Goal: Task Accomplishment & Management: Use online tool/utility

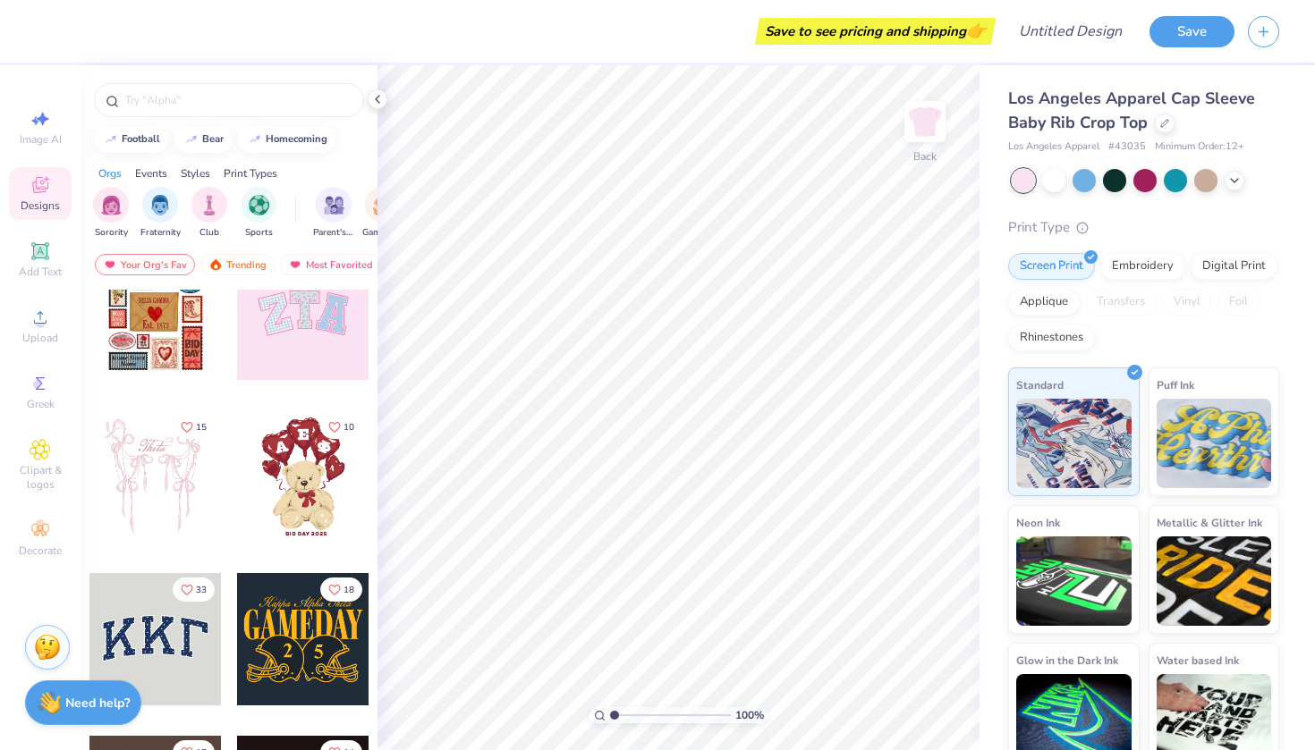
scroll to position [49, 0]
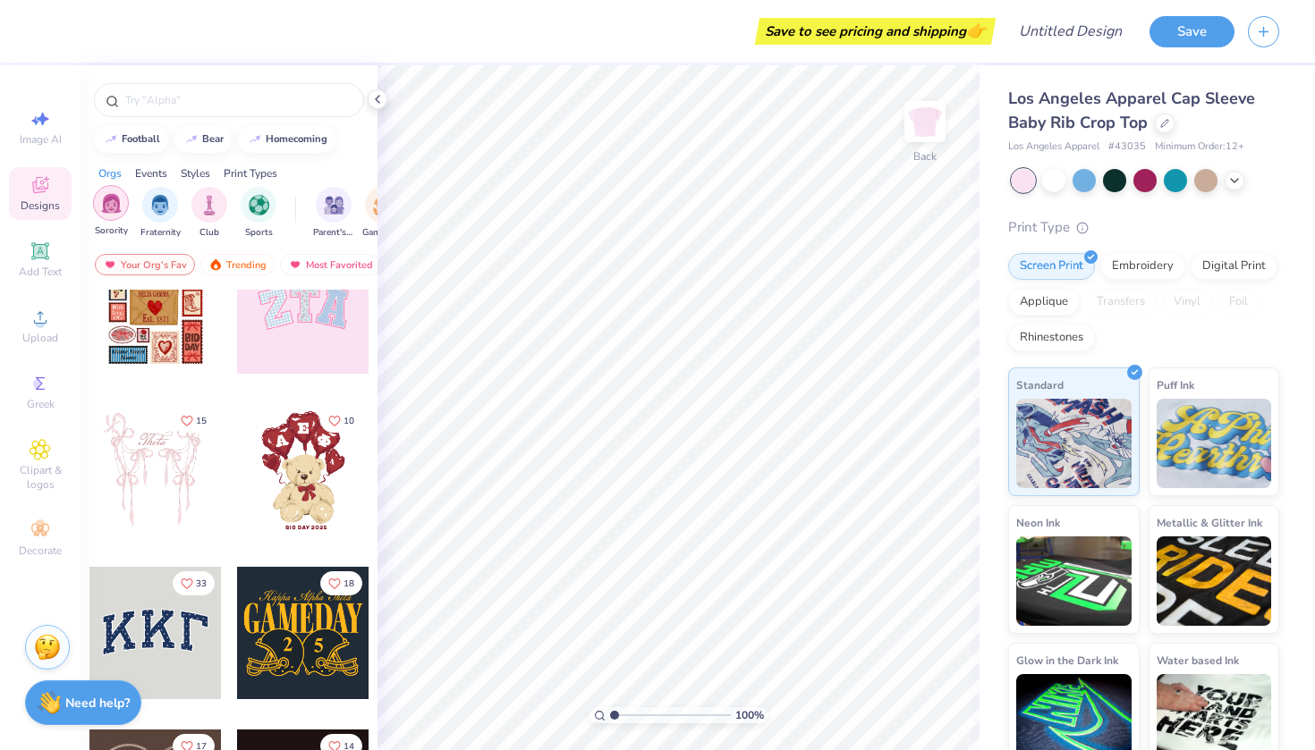
click at [123, 213] on div "filter for Sorority" at bounding box center [111, 203] width 36 height 36
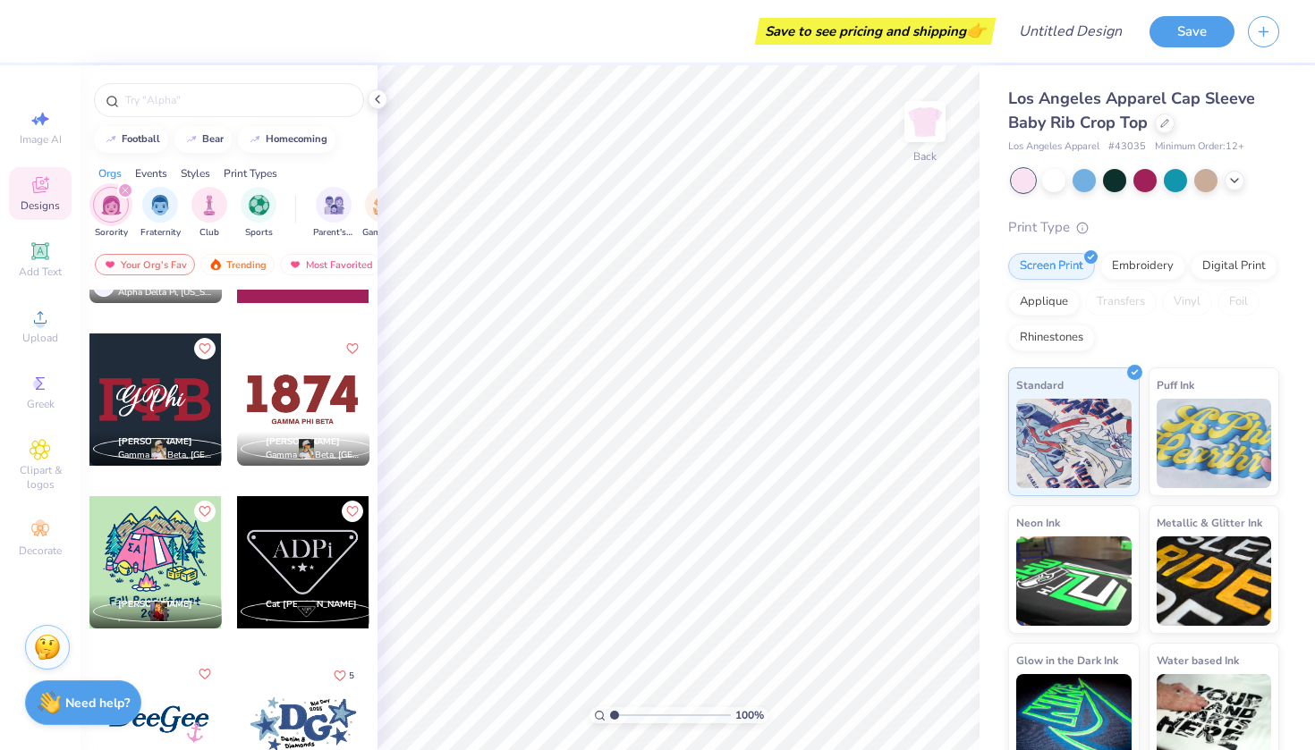
scroll to position [6144, 0]
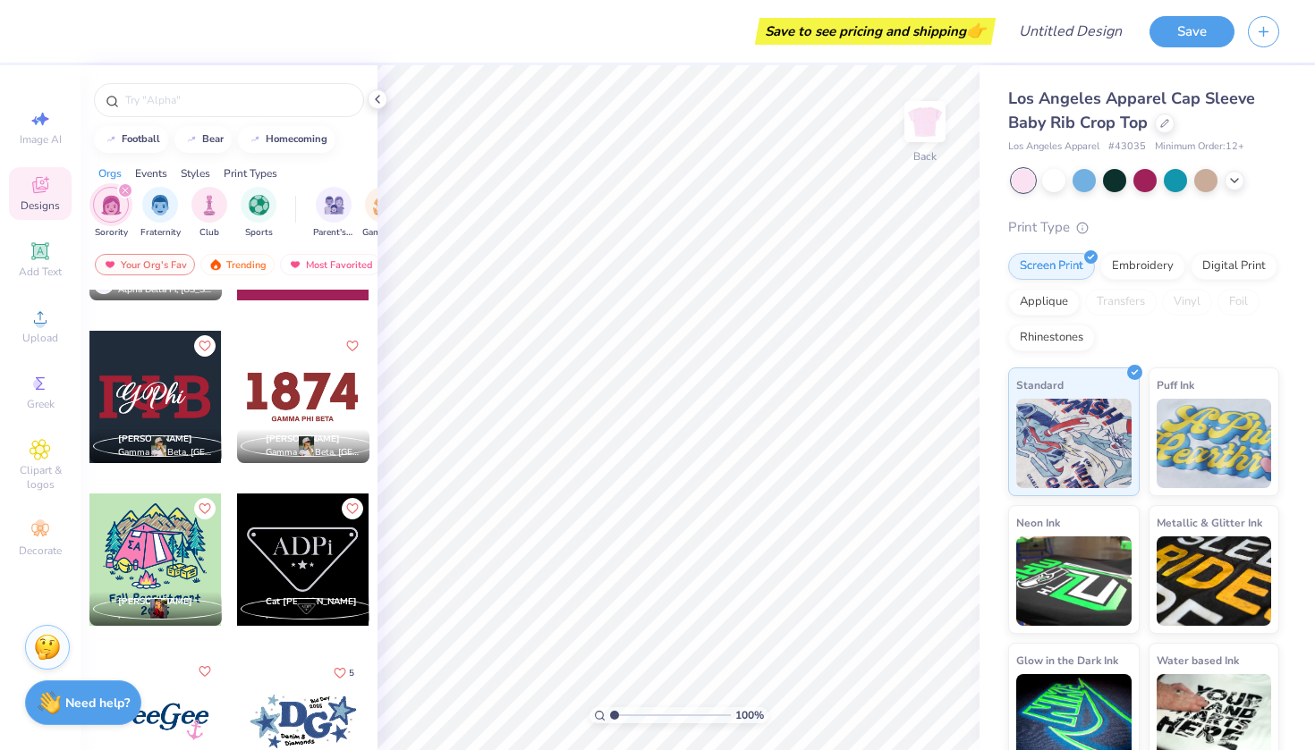
click at [192, 382] on div at bounding box center [155, 397] width 132 height 132
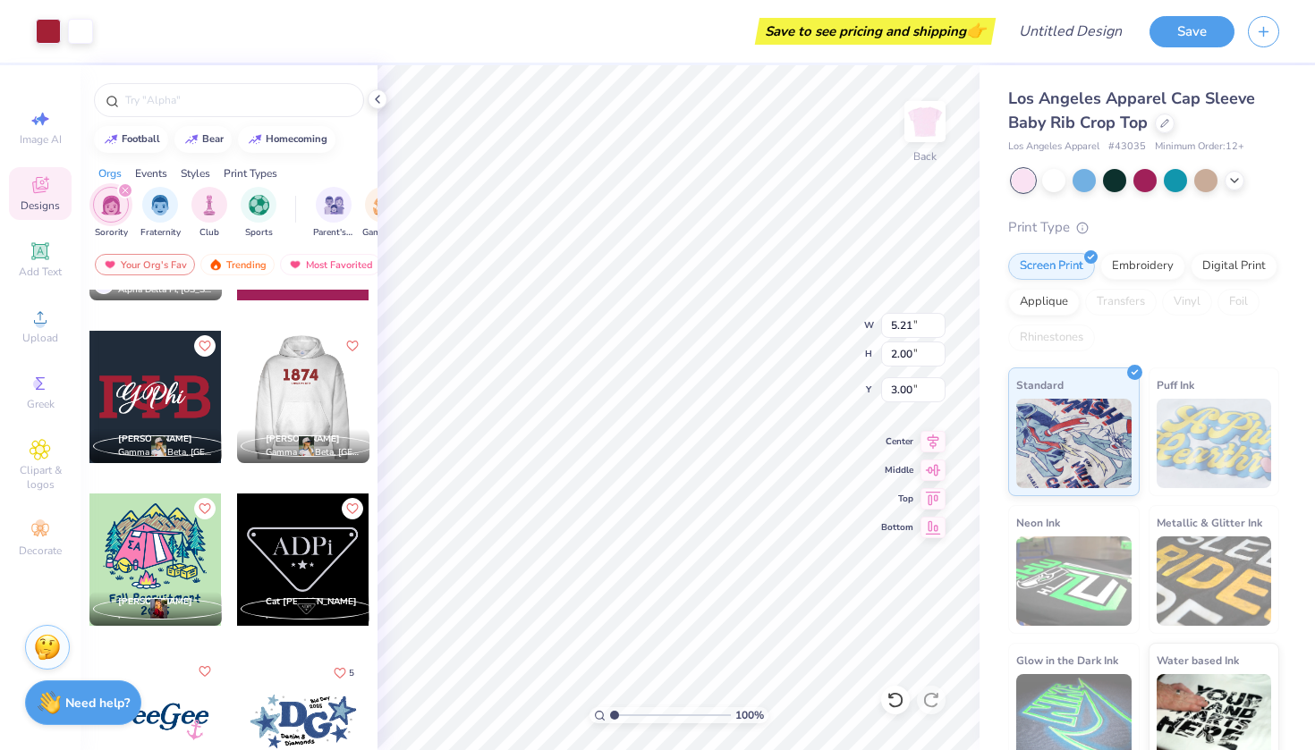
click at [237, 387] on div at bounding box center [171, 397] width 132 height 132
type input "5.72"
type input "2.55"
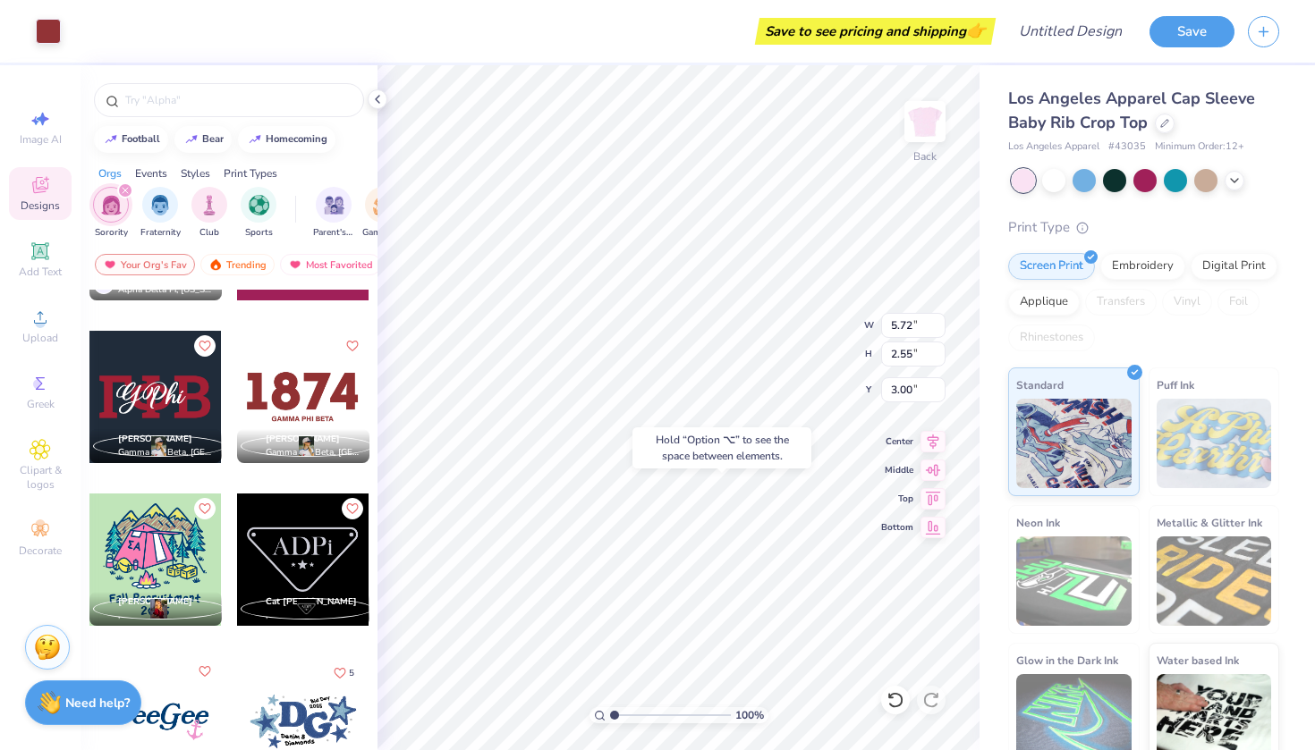
type input "7.07"
type input "5.21"
type input "2.00"
type input "3.00"
type input "2.48"
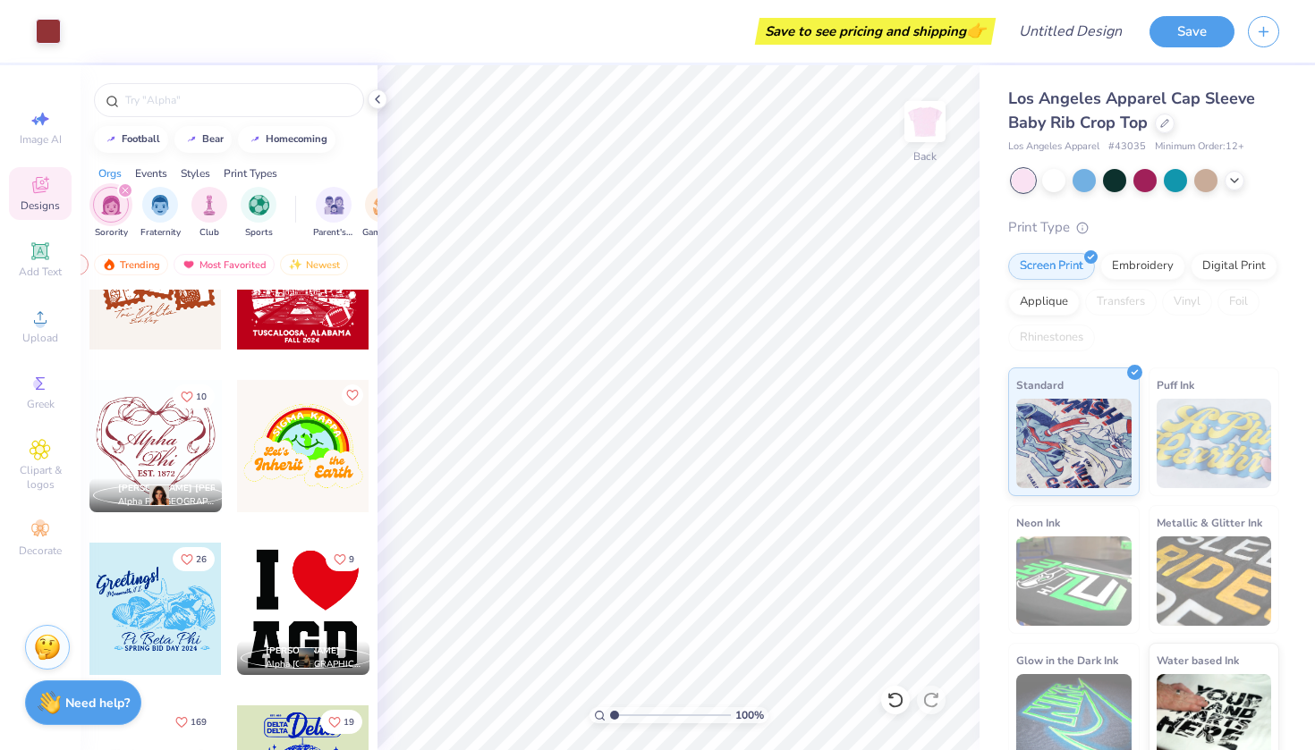
scroll to position [8704, 0]
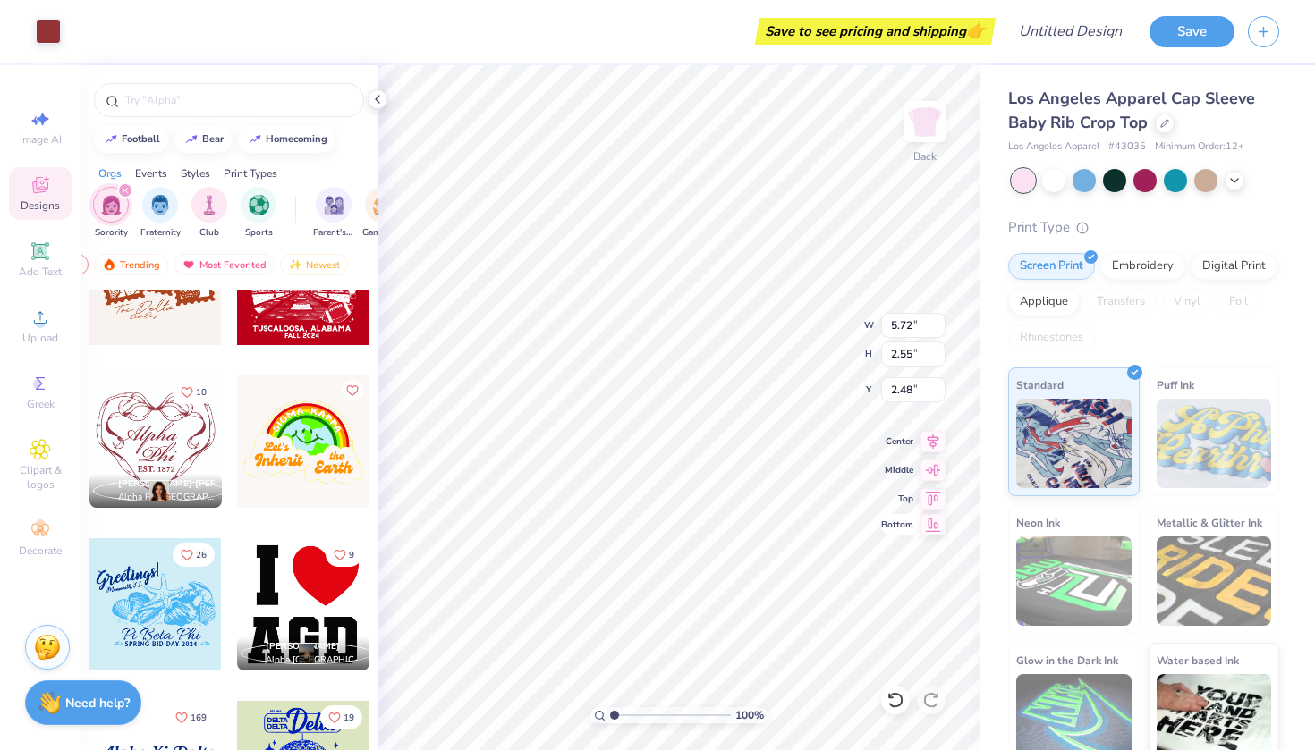
click at [922, 531] on icon at bounding box center [932, 524] width 25 height 21
type input "10.45"
type input "3.00"
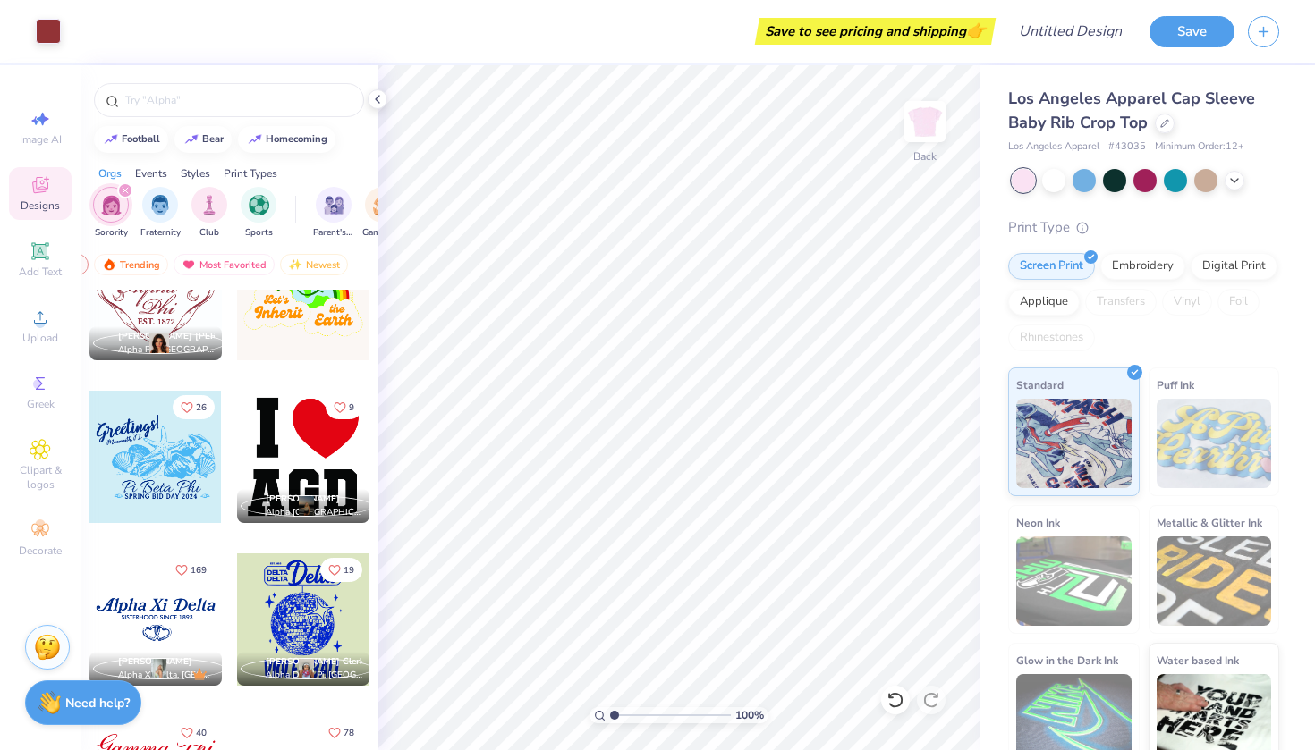
scroll to position [8853, 0]
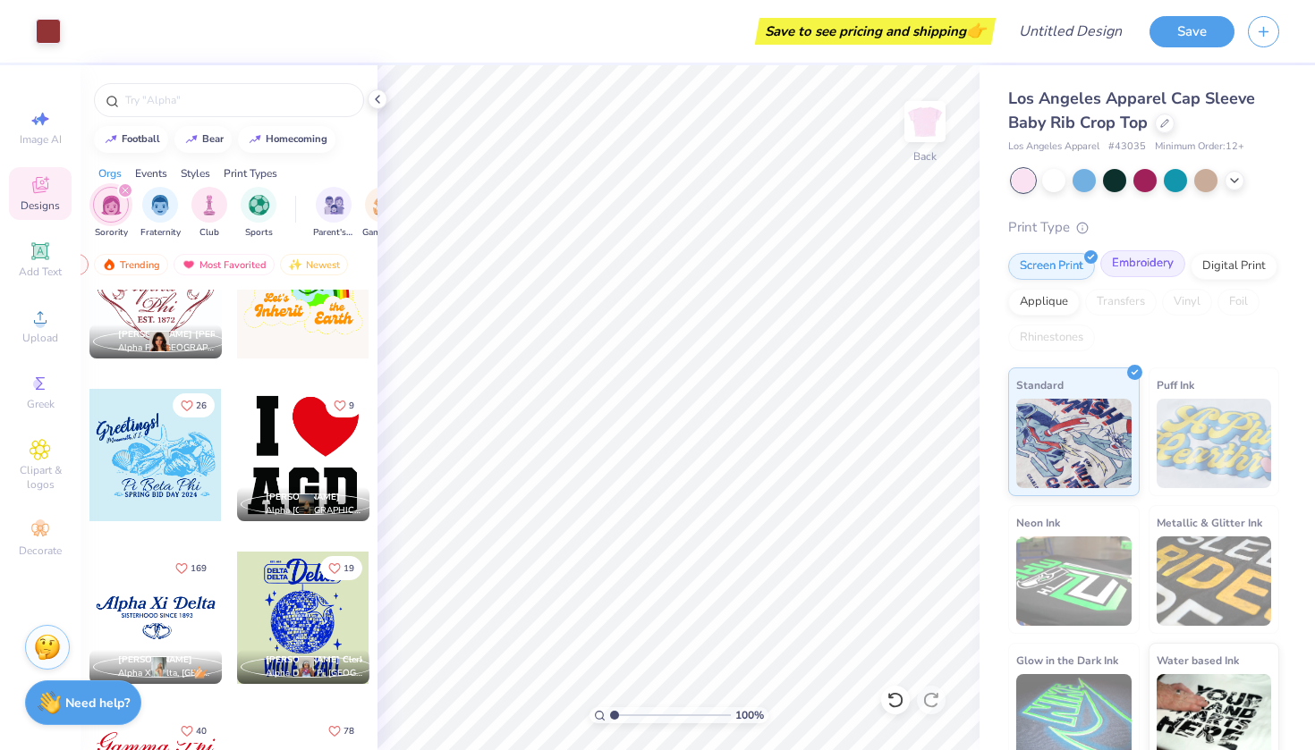
click at [1129, 272] on div "Embroidery" at bounding box center [1142, 263] width 85 height 27
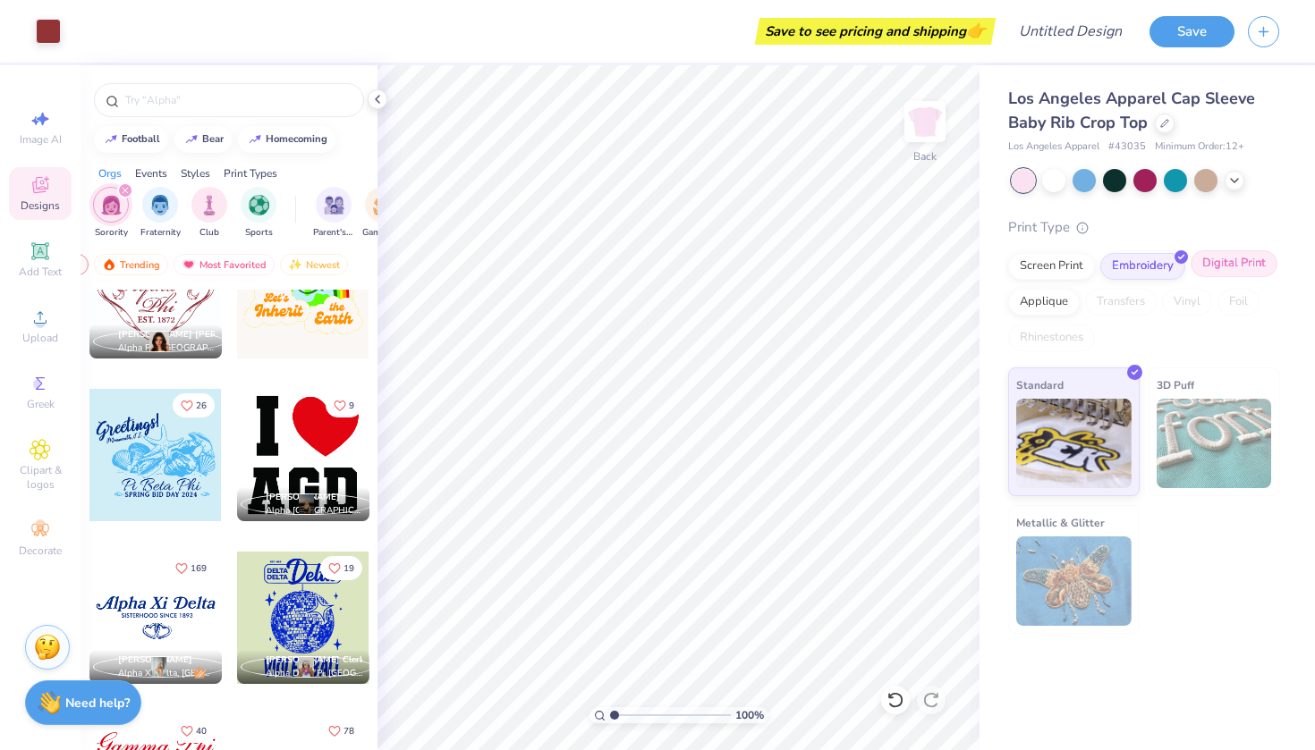
click at [1244, 265] on div "Digital Print" at bounding box center [1233, 263] width 87 height 27
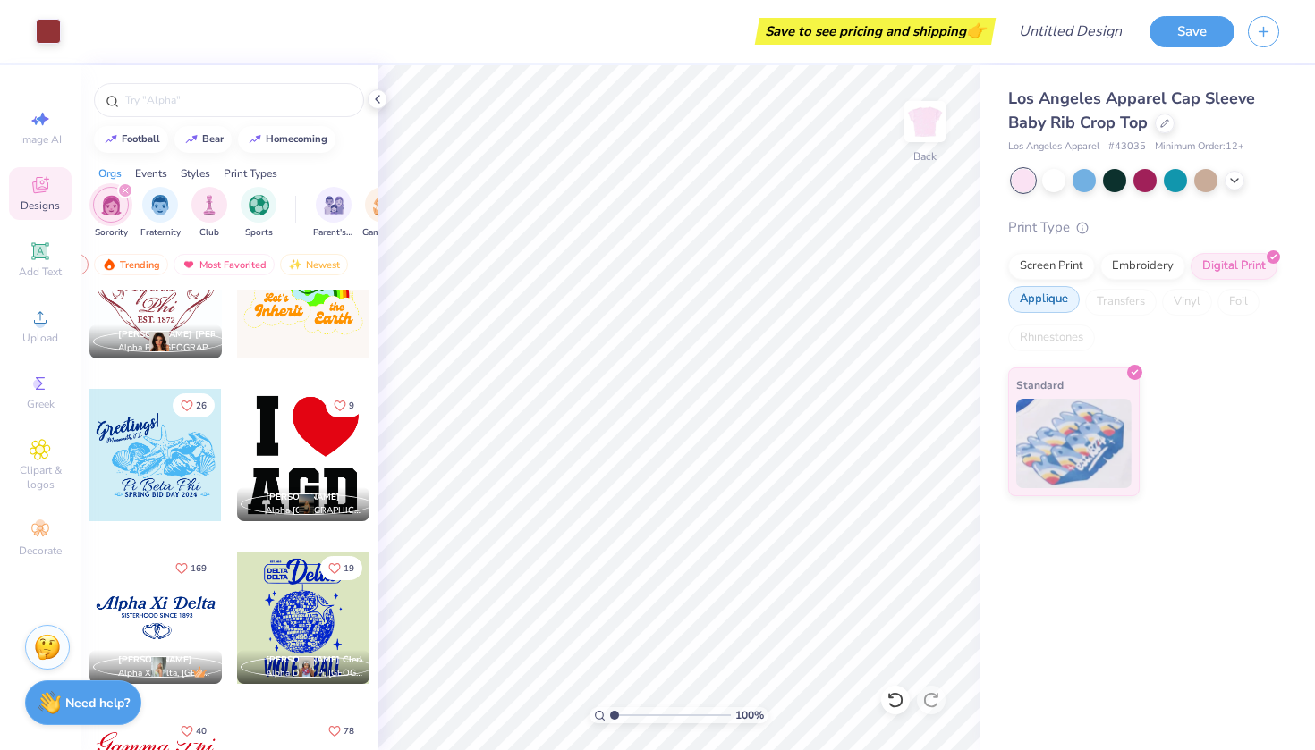
click at [1051, 309] on div "Applique" at bounding box center [1044, 299] width 72 height 27
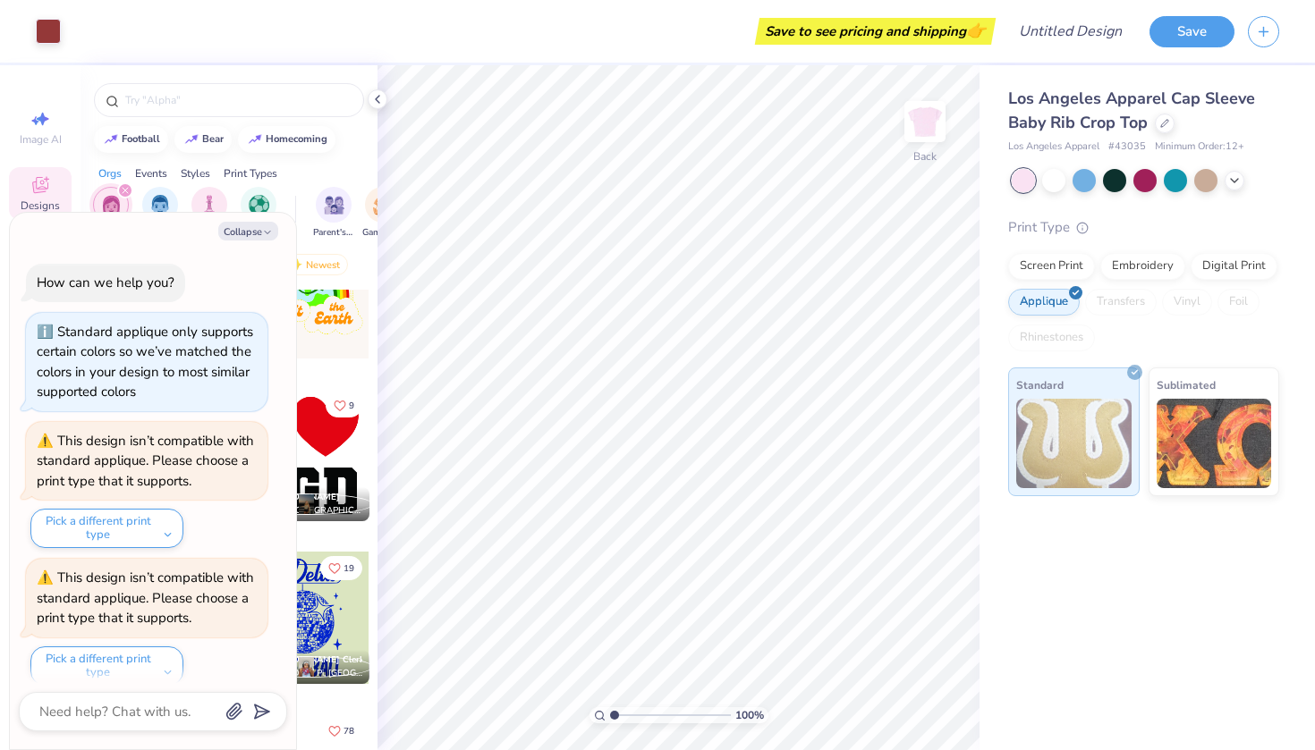
scroll to position [148, 0]
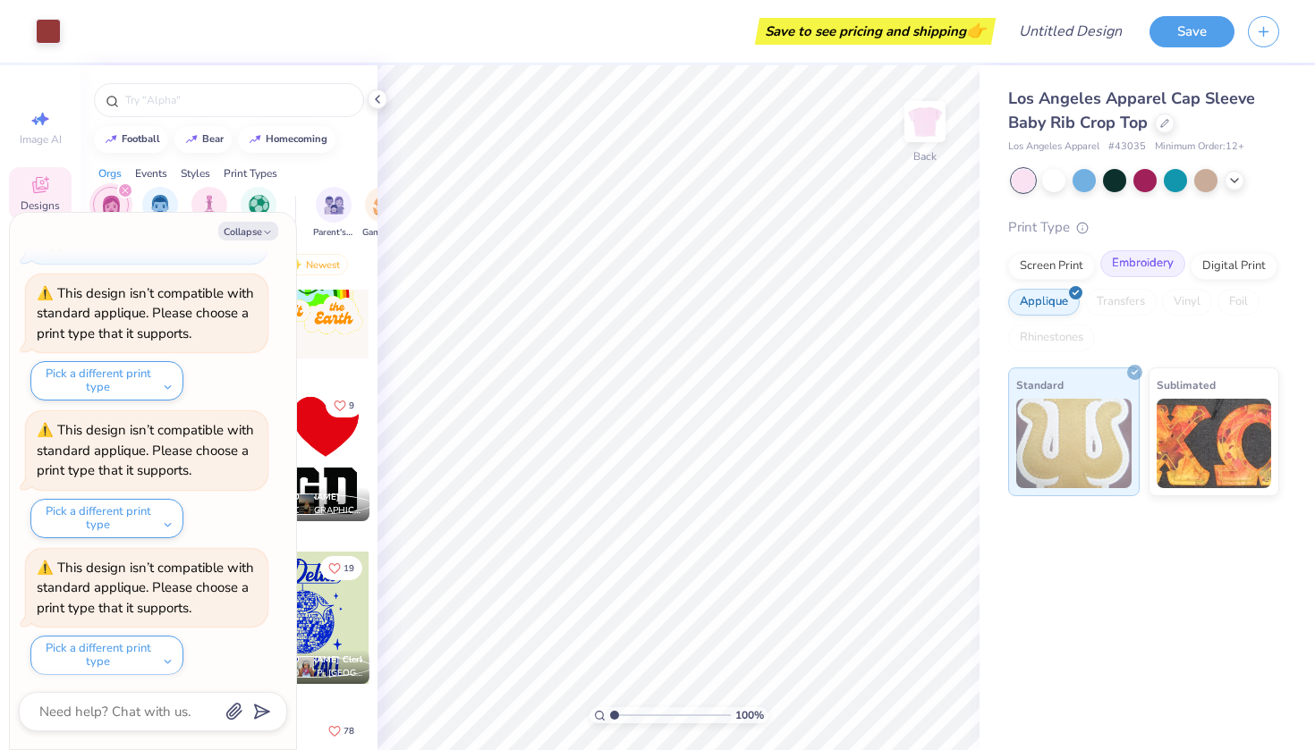
click at [1141, 260] on div "Embroidery" at bounding box center [1142, 263] width 85 height 27
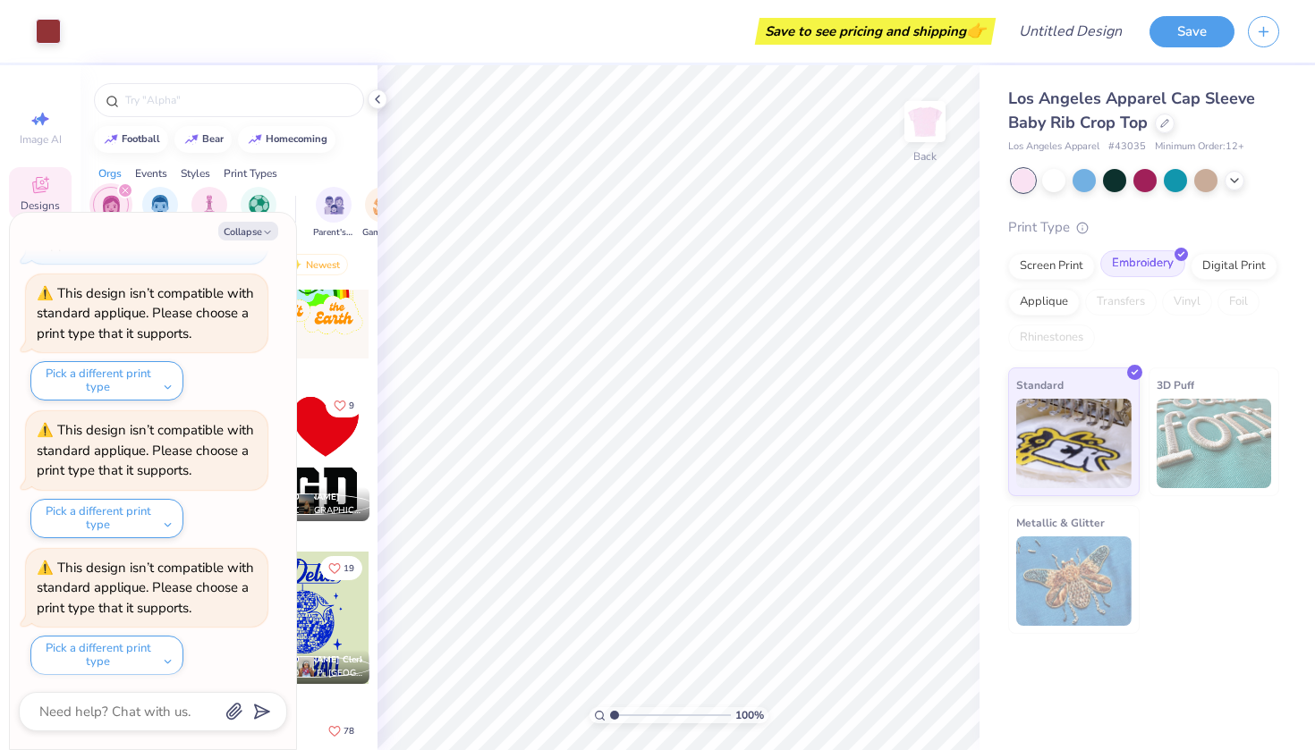
scroll to position [255, 0]
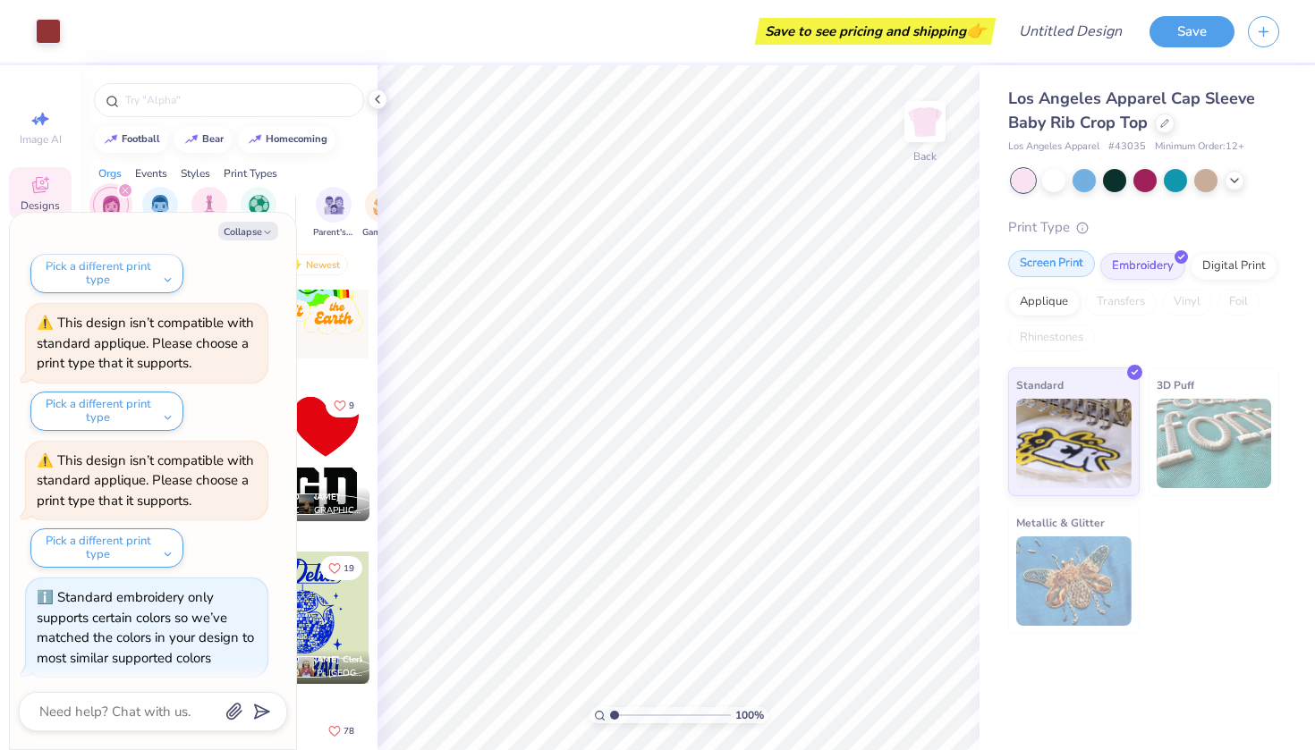
click at [1083, 259] on div at bounding box center [1089, 255] width 15 height 15
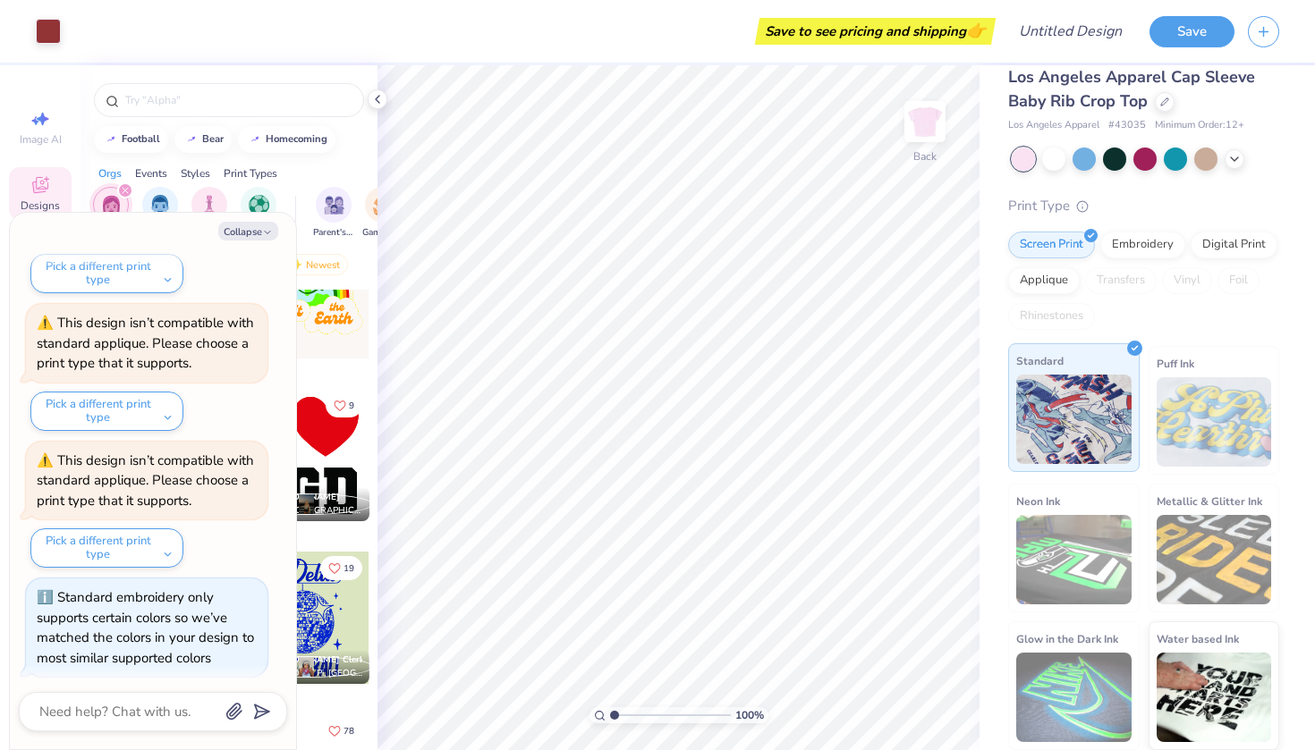
scroll to position [22, 0]
click at [162, 218] on div "Collapse How can we help you? Standard applique only supports certain colors so…" at bounding box center [153, 481] width 286 height 537
click at [239, 147] on div "football bear homecoming" at bounding box center [228, 139] width 297 height 27
click at [283, 207] on div "Sorority Fraternity Club Sports" at bounding box center [194, 213] width 203 height 53
click at [298, 188] on div "Sorority Fraternity Club Sports Parent's Weekend Game Day Rush & Bid PR & Gener…" at bounding box center [228, 215] width 297 height 67
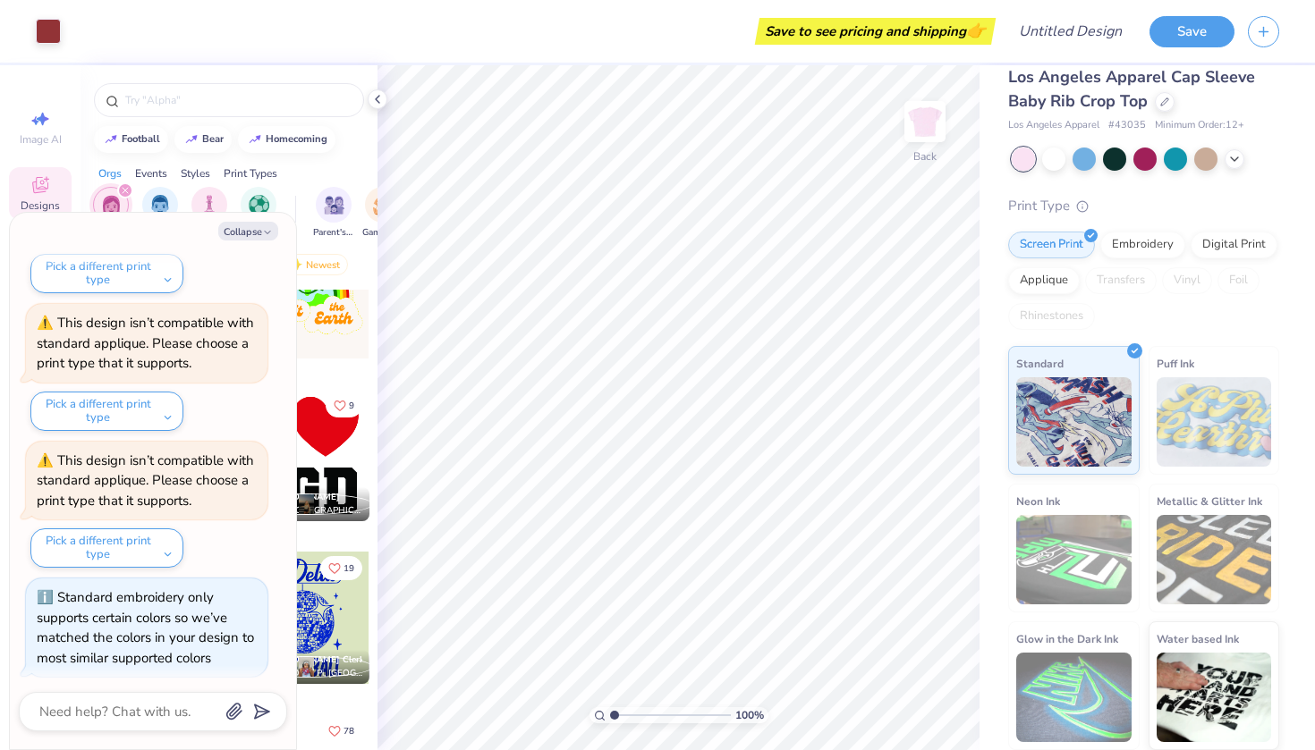
click at [331, 370] on div at bounding box center [303, 306] width 134 height 162
click at [295, 200] on div at bounding box center [295, 209] width 1 height 27
click at [233, 67] on div at bounding box center [228, 95] width 297 height 61
click at [557, 25] on div "Save to see pricing and shipping 👉" at bounding box center [532, 31] width 917 height 63
click at [280, 211] on div "Sorority Fraternity Club Sports" at bounding box center [194, 213] width 203 height 53
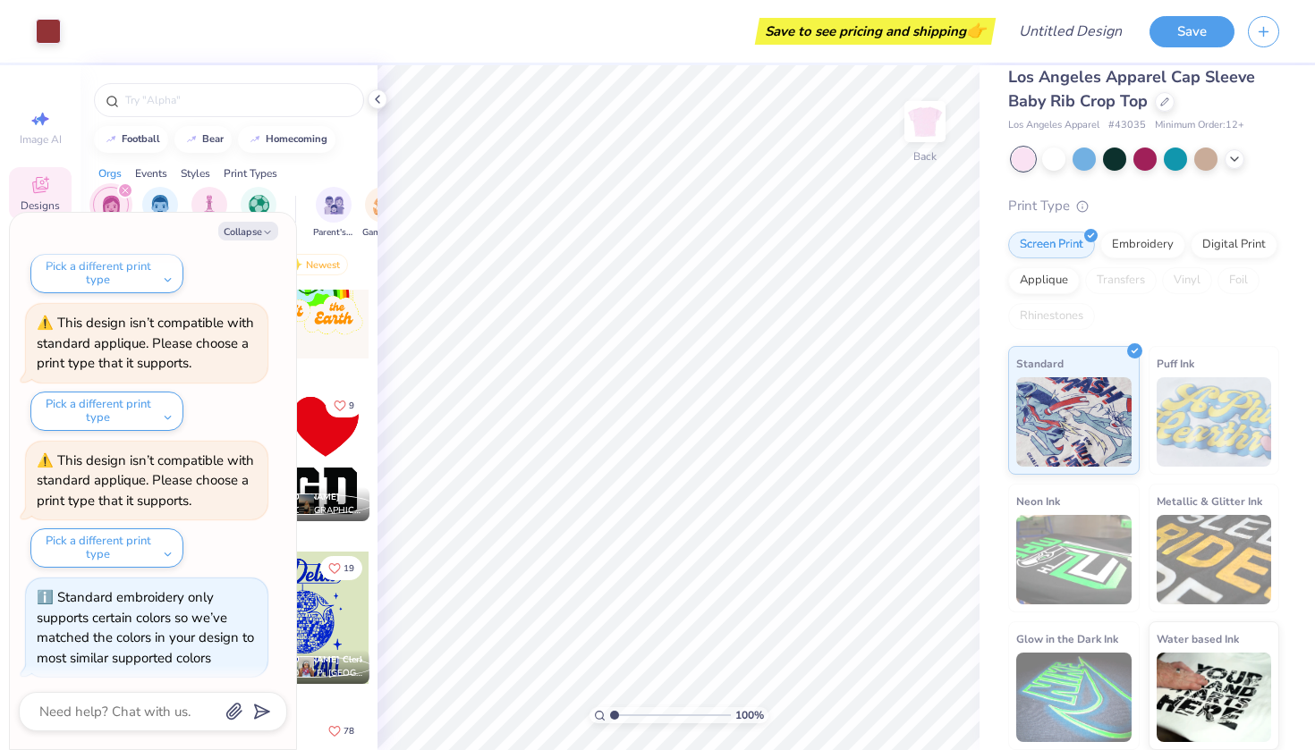
click at [292, 206] on div "Sorority Fraternity Club Sports" at bounding box center [194, 213] width 203 height 53
click at [285, 216] on div "Collapse How can we help you? Standard applique only supports certain colors so…" at bounding box center [153, 481] width 286 height 537
click at [295, 207] on div at bounding box center [295, 209] width 1 height 27
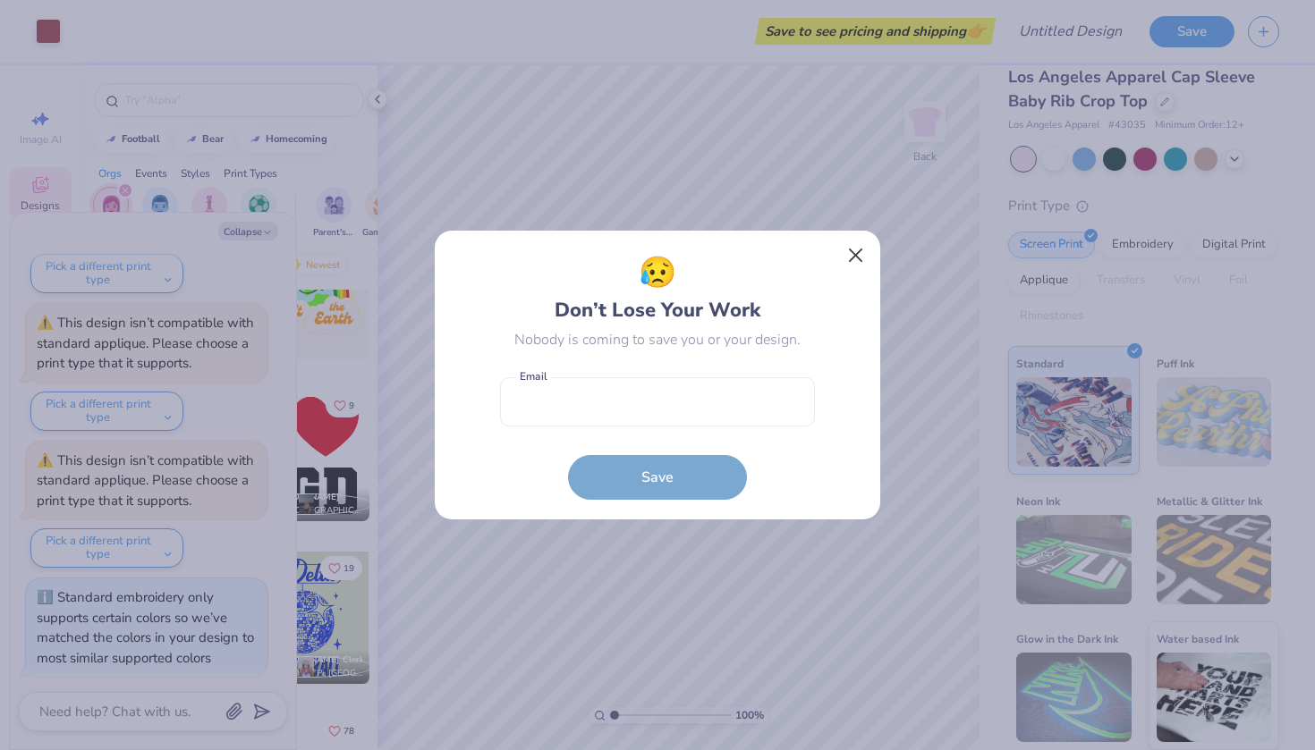
click at [863, 258] on button "Close" at bounding box center [856, 256] width 34 height 34
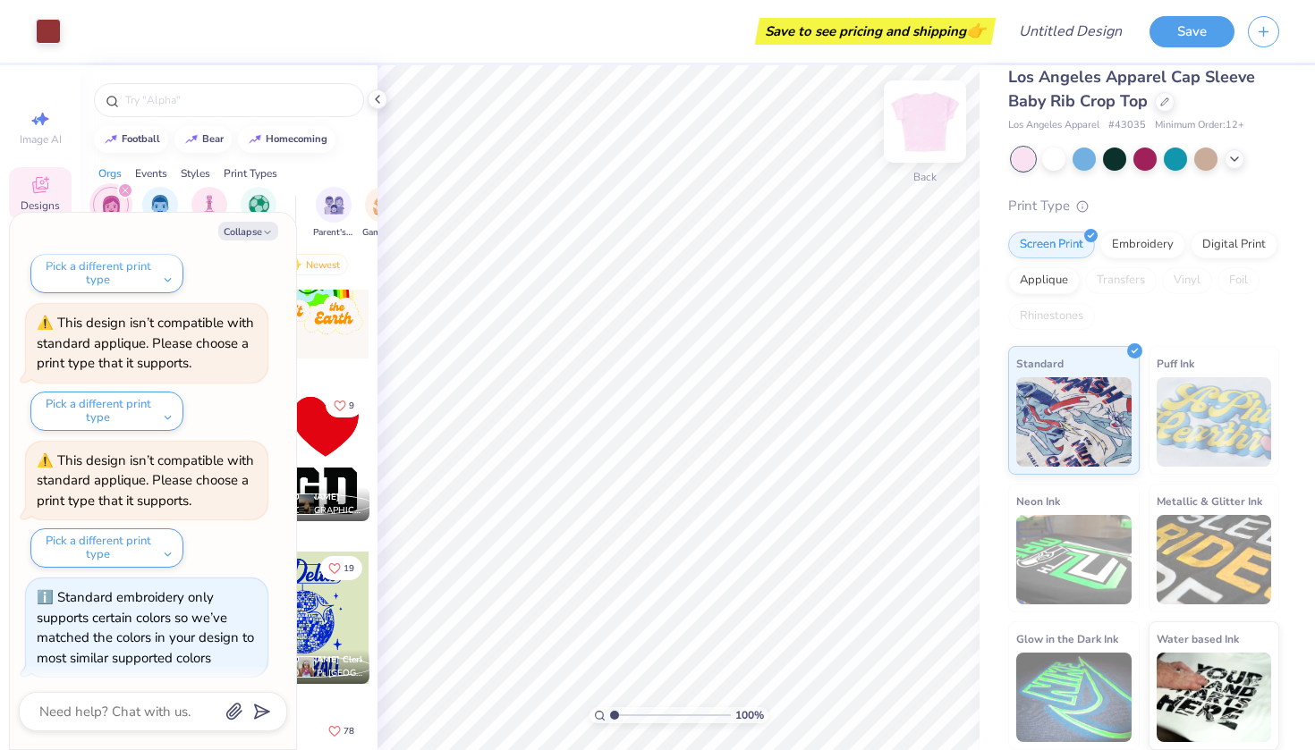
click at [914, 113] on img at bounding box center [925, 122] width 72 height 72
click at [267, 237] on icon "button" at bounding box center [267, 232] width 11 height 11
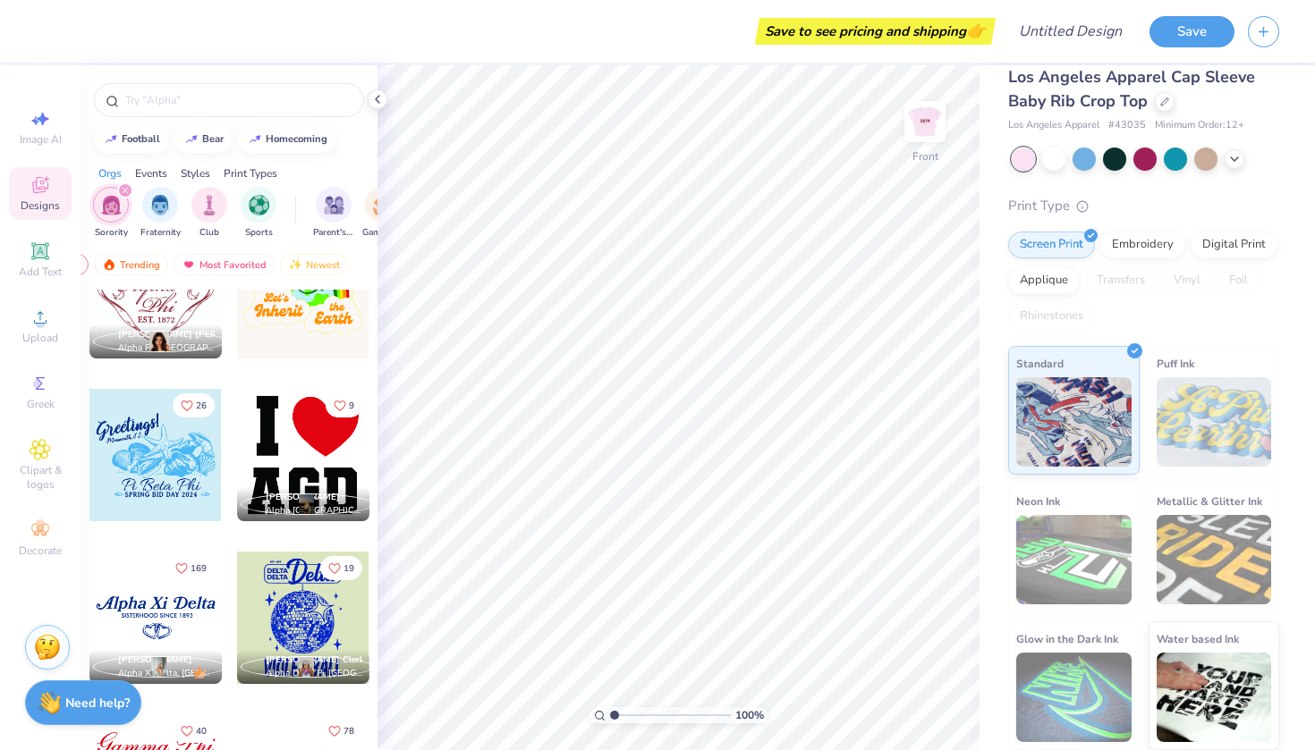
type textarea "x"
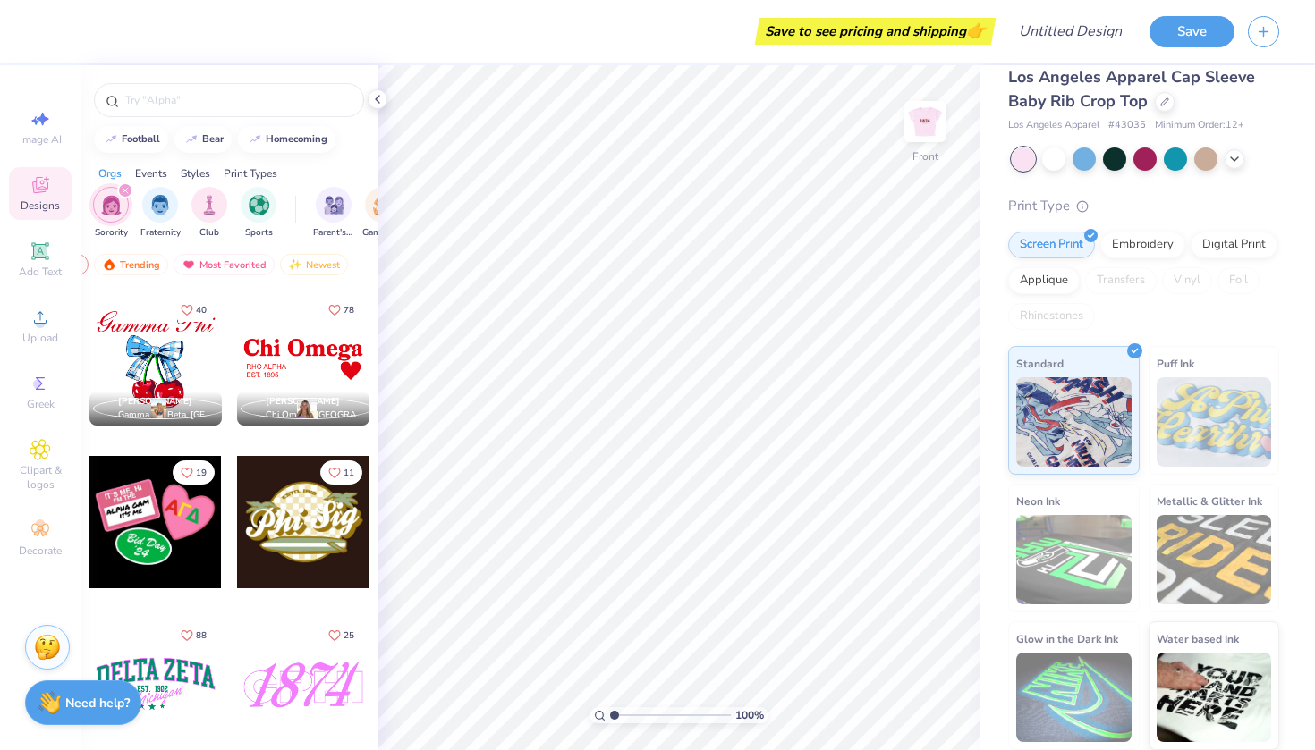
scroll to position [9275, 0]
click at [212, 361] on div at bounding box center [155, 358] width 132 height 132
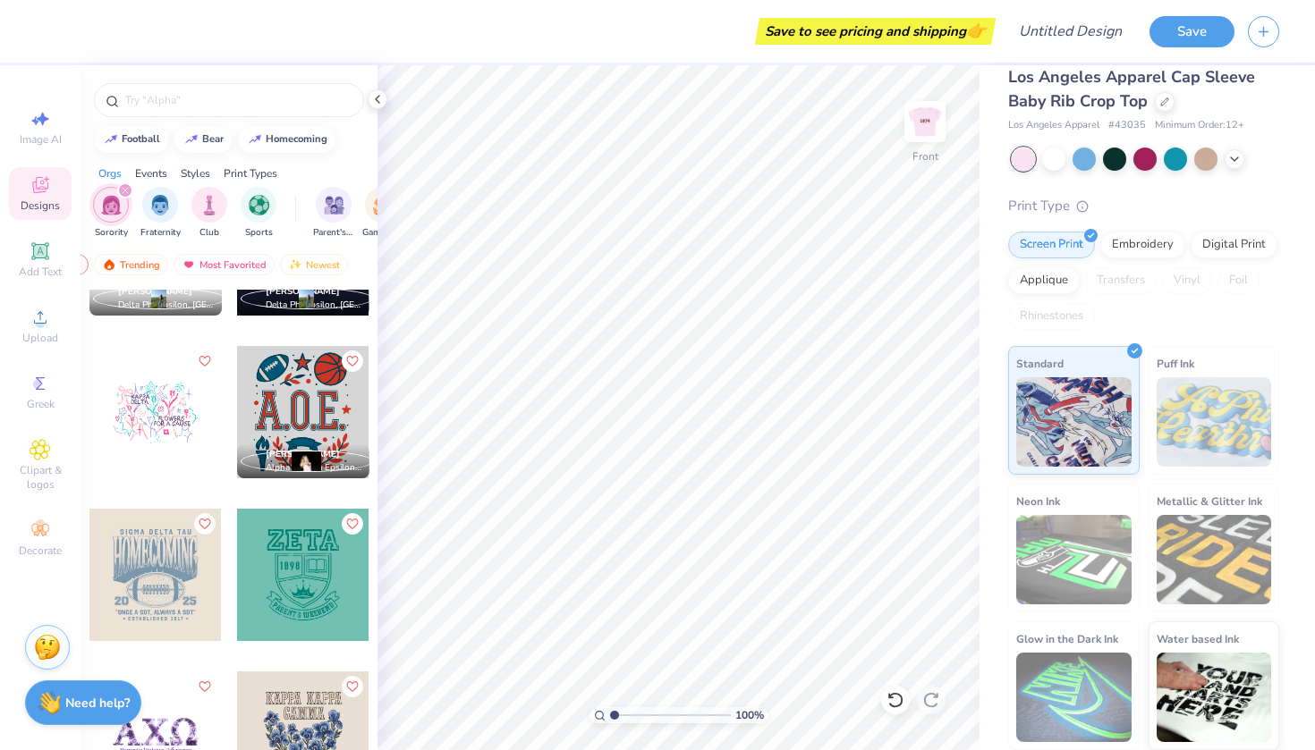
scroll to position [10613, 0]
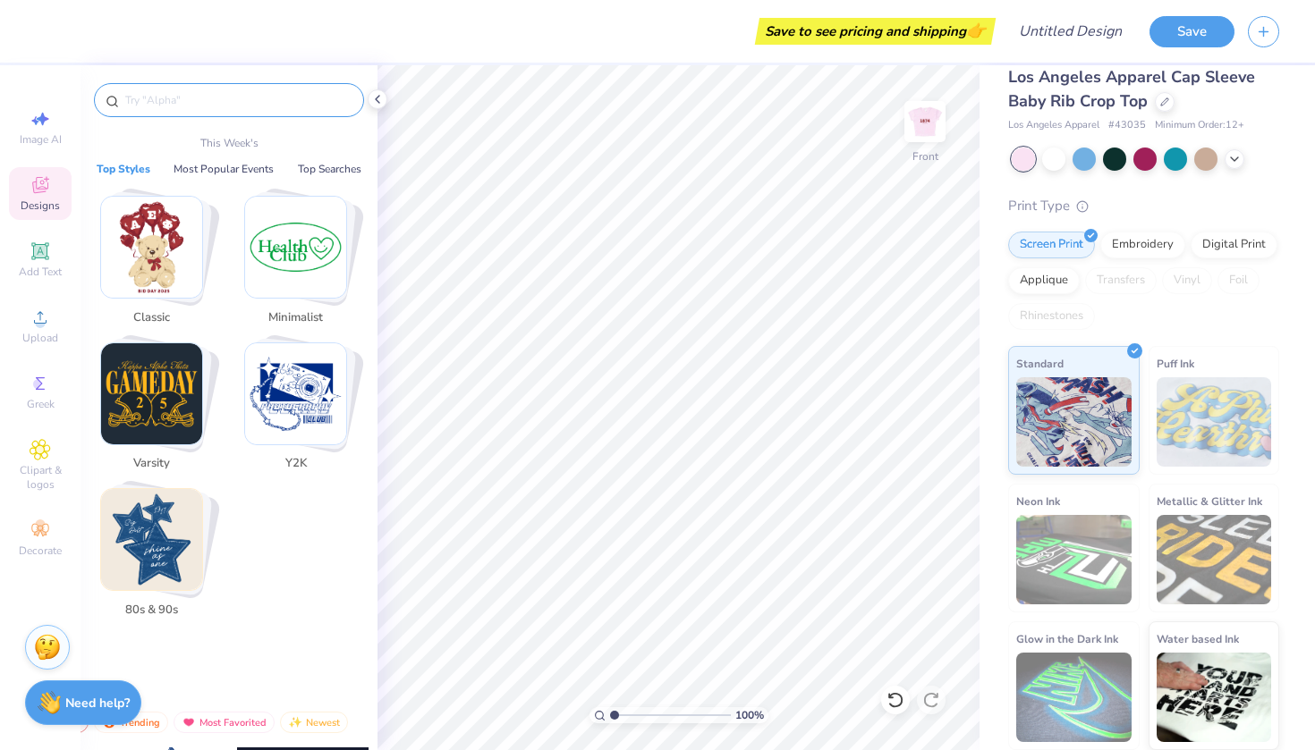
click at [193, 107] on input "text" at bounding box center [237, 100] width 229 height 18
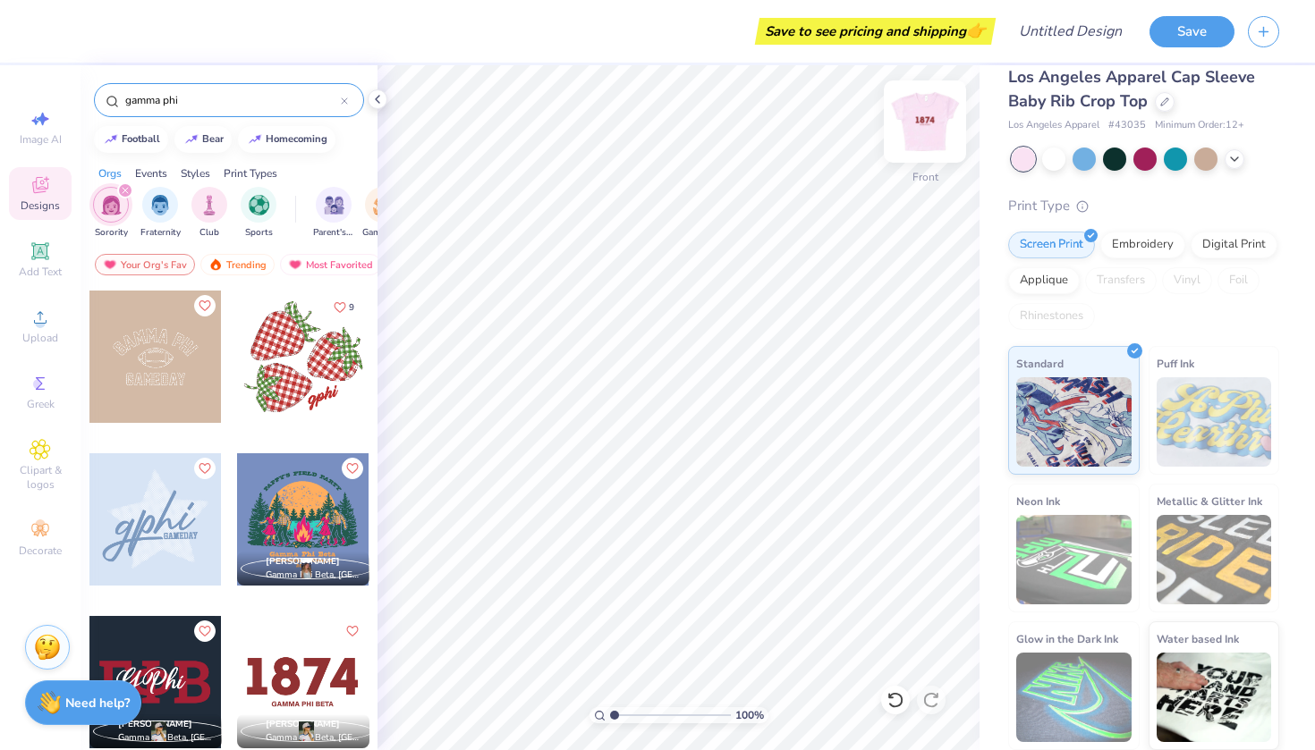
type input "gamma phi"
click at [925, 119] on img at bounding box center [925, 122] width 72 height 72
click at [323, 344] on div at bounding box center [303, 357] width 132 height 132
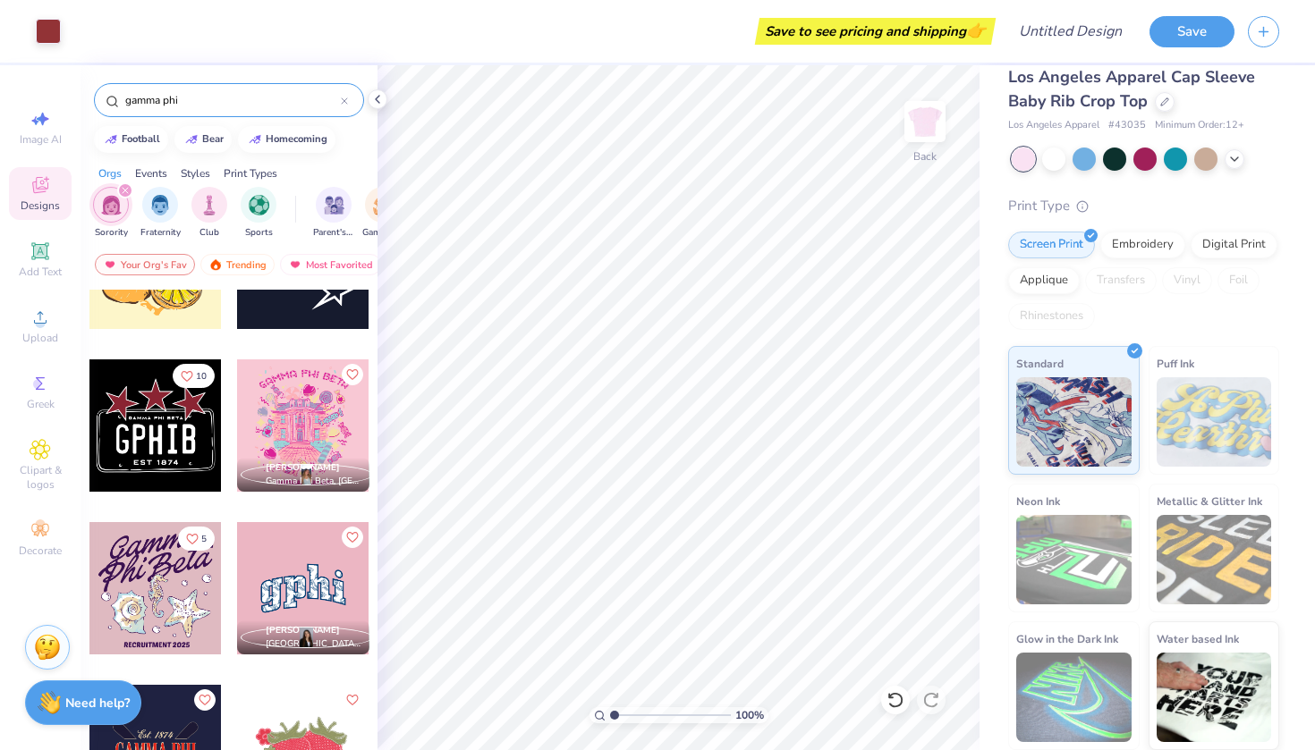
scroll to position [1072, 0]
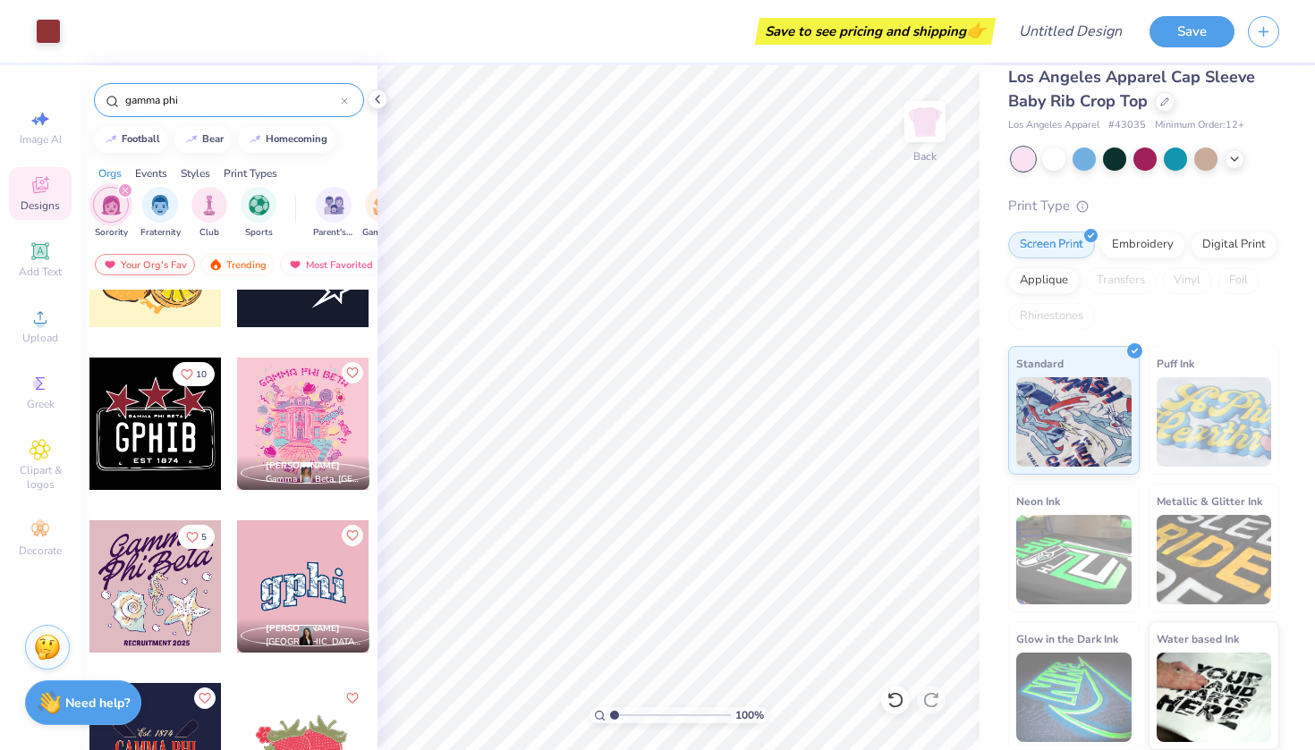
click at [163, 420] on div at bounding box center [155, 424] width 132 height 132
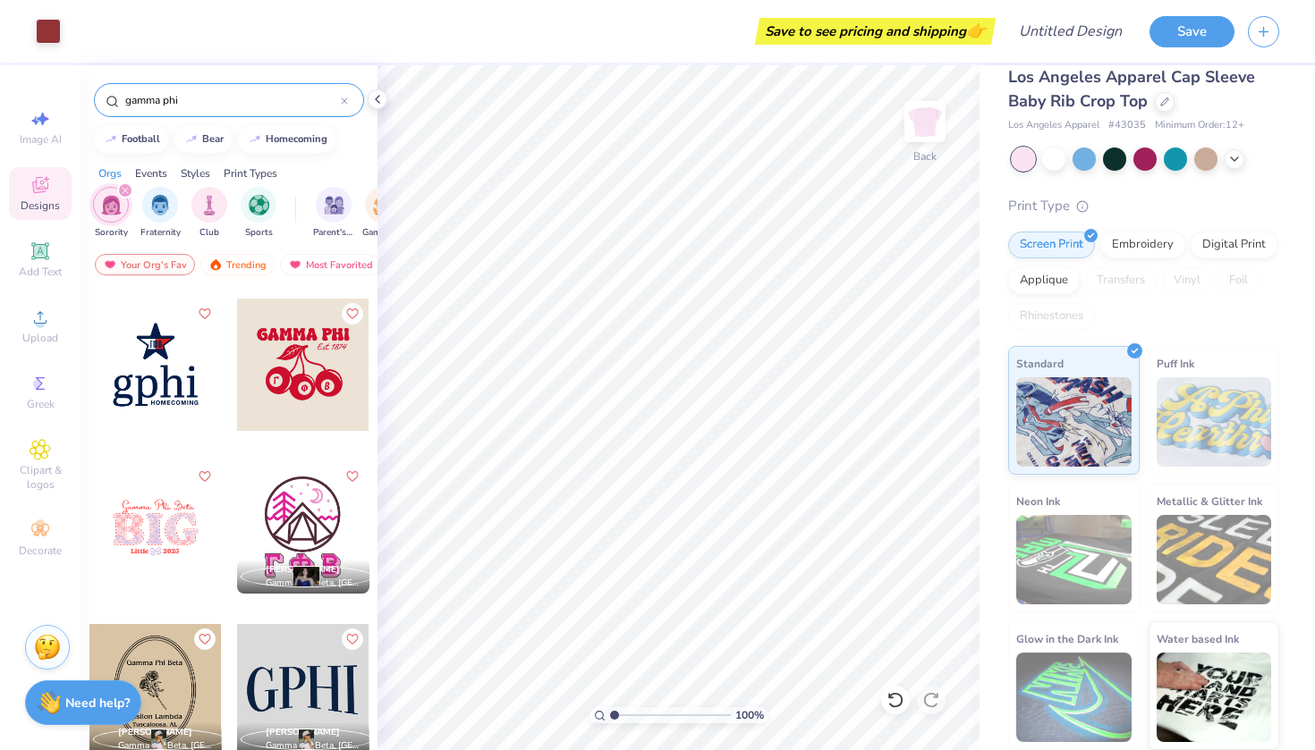
scroll to position [1787, 0]
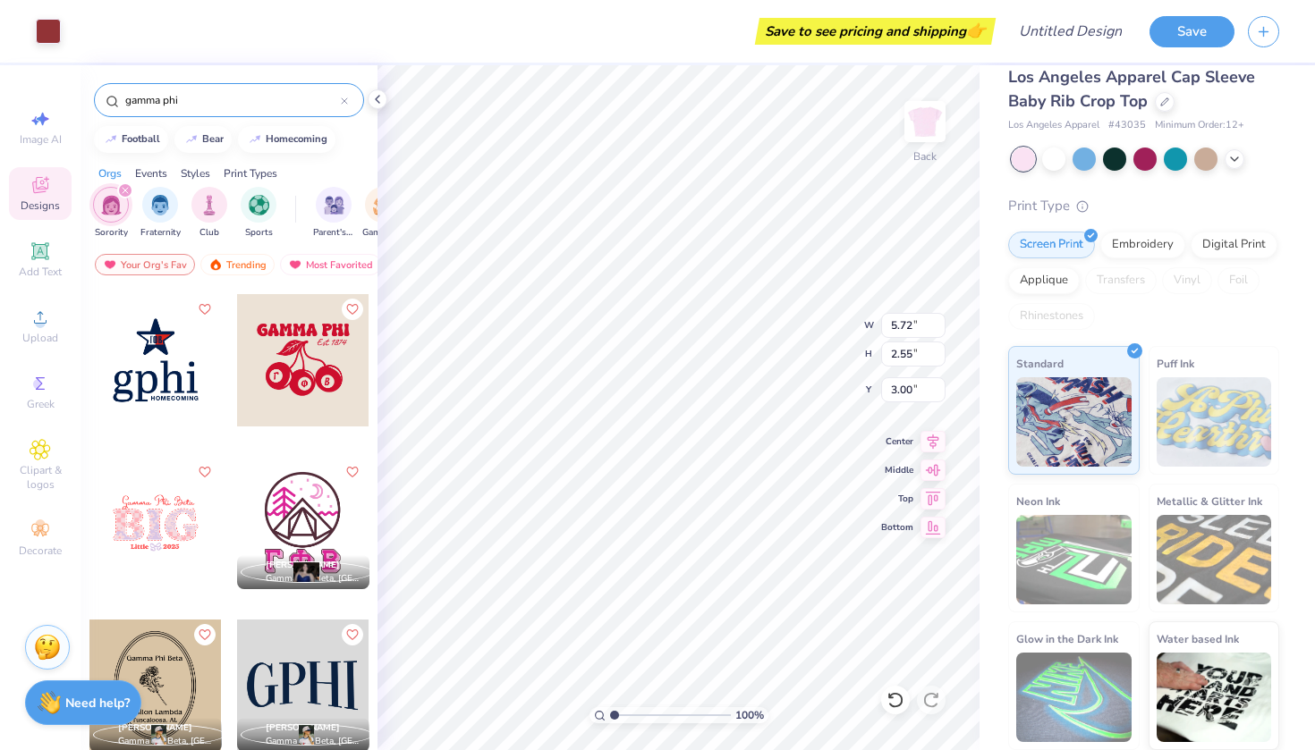
type input "8.61"
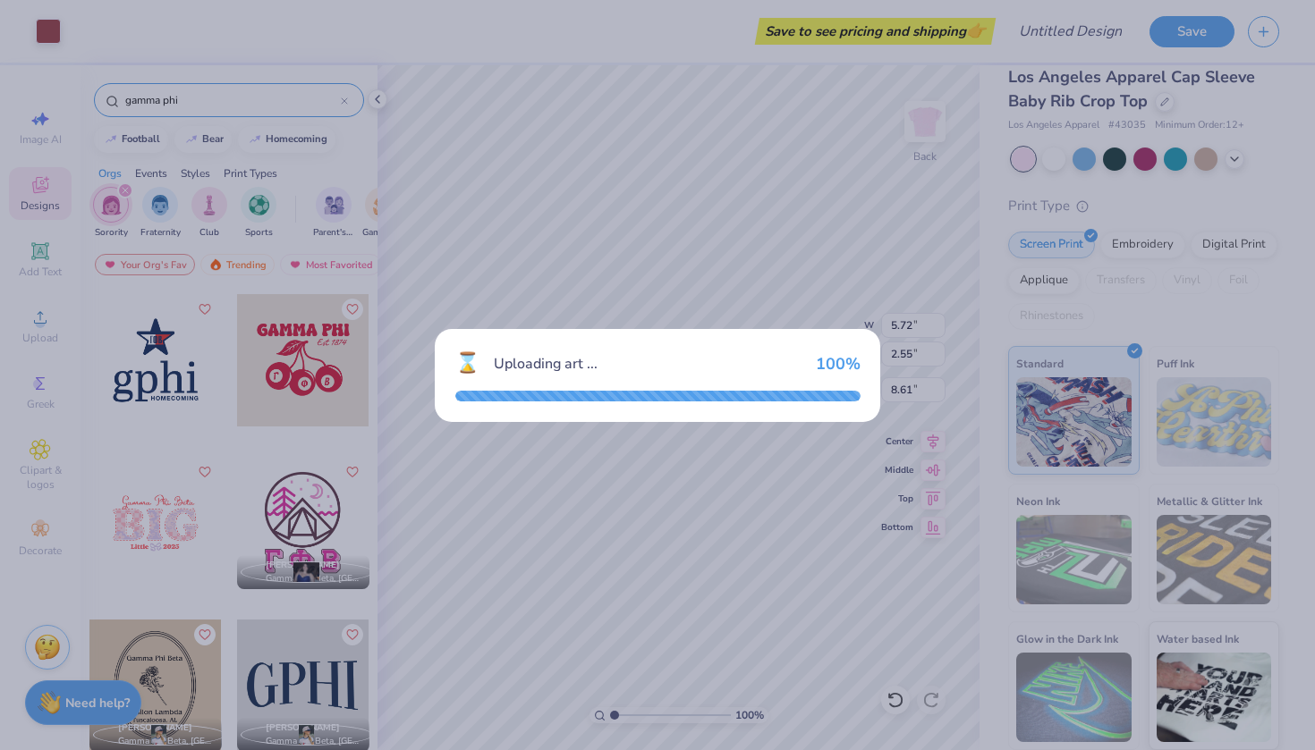
type input "3.02"
type input "2.96"
type input "3.00"
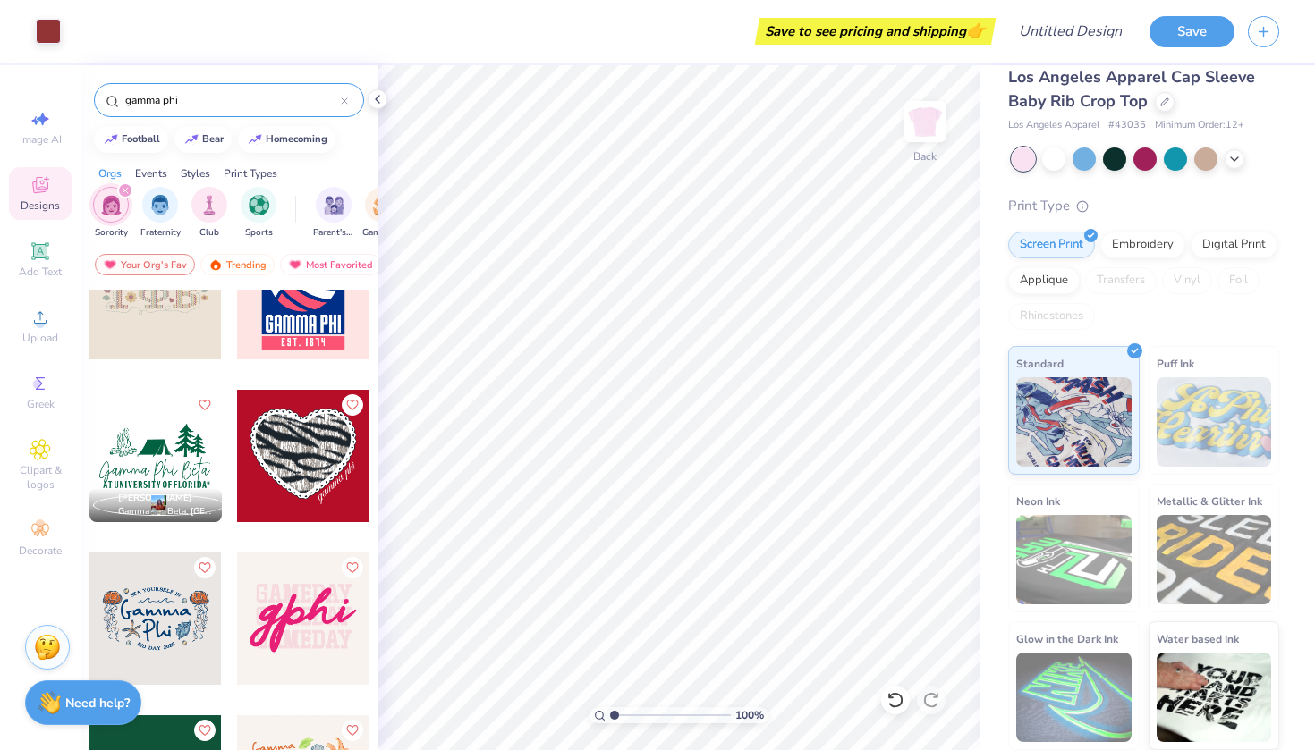
scroll to position [2835, 0]
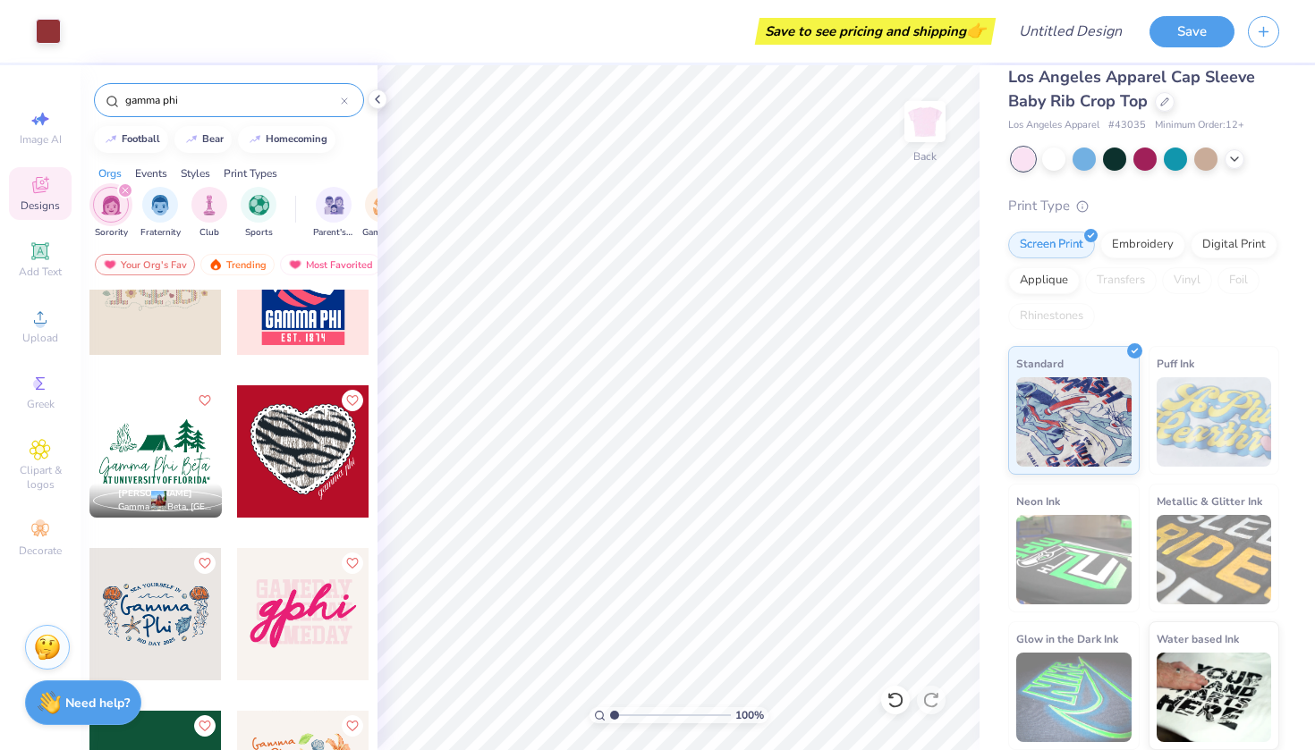
click at [146, 299] on div at bounding box center [155, 289] width 132 height 132
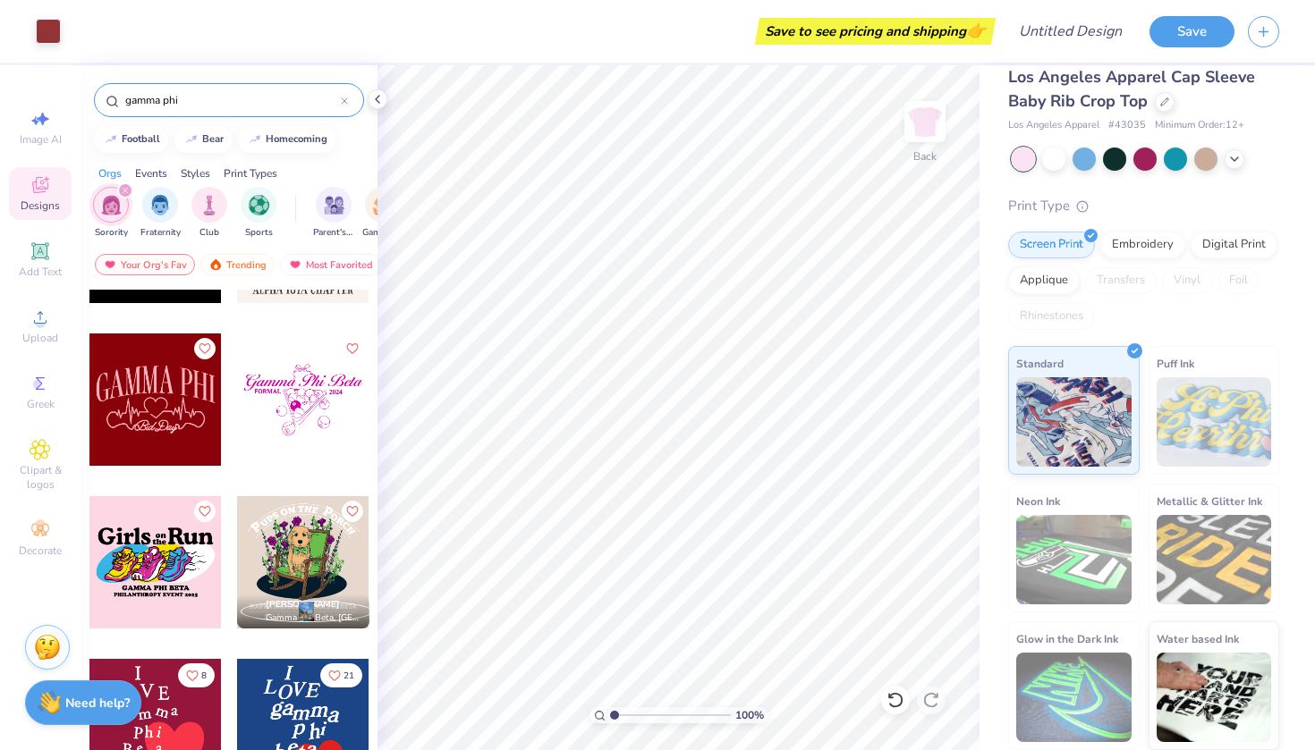
scroll to position [5657, 0]
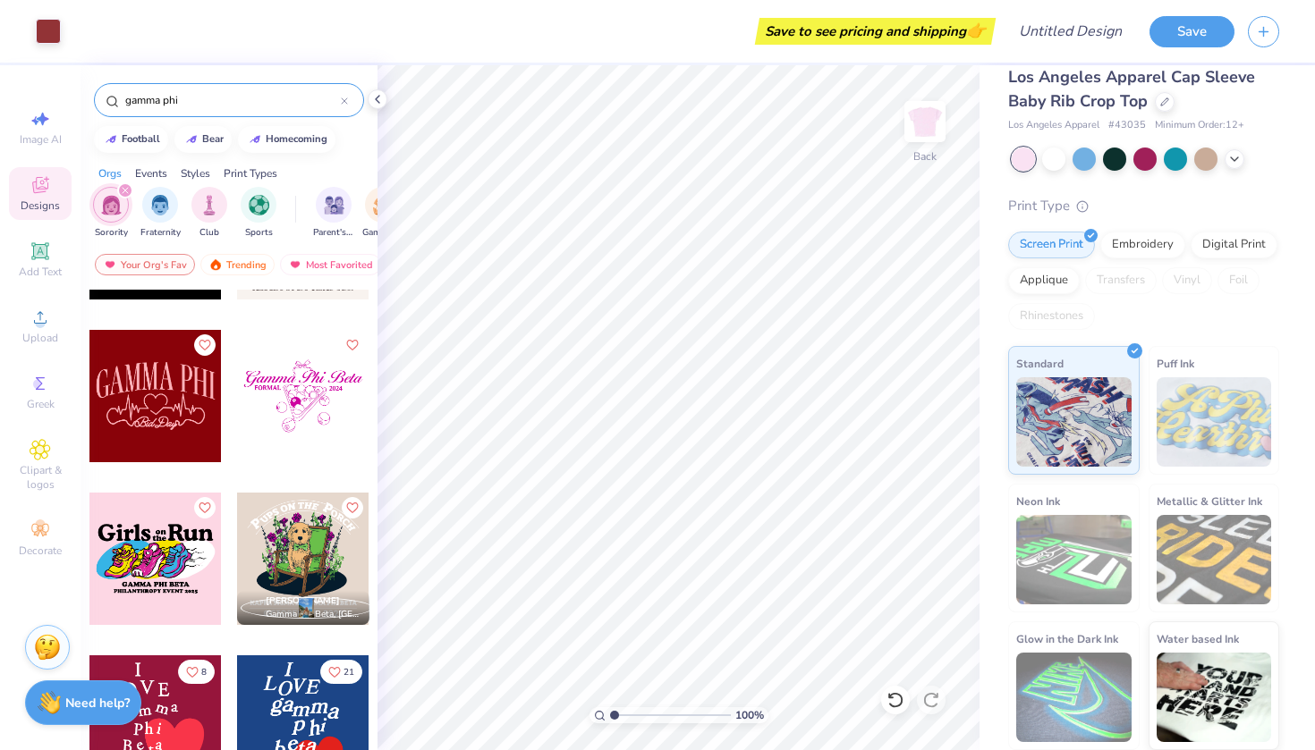
click at [169, 416] on div at bounding box center [155, 396] width 132 height 132
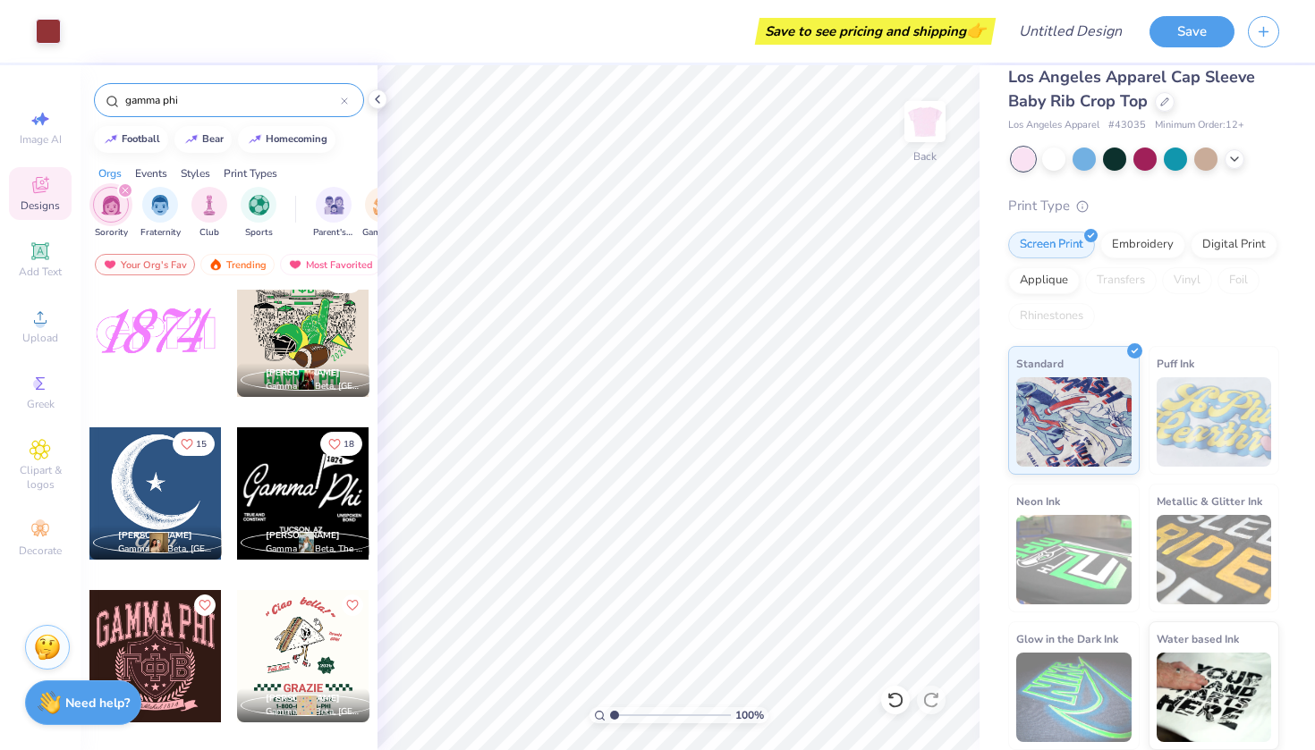
scroll to position [8163, 0]
click at [197, 340] on div at bounding box center [155, 332] width 132 height 132
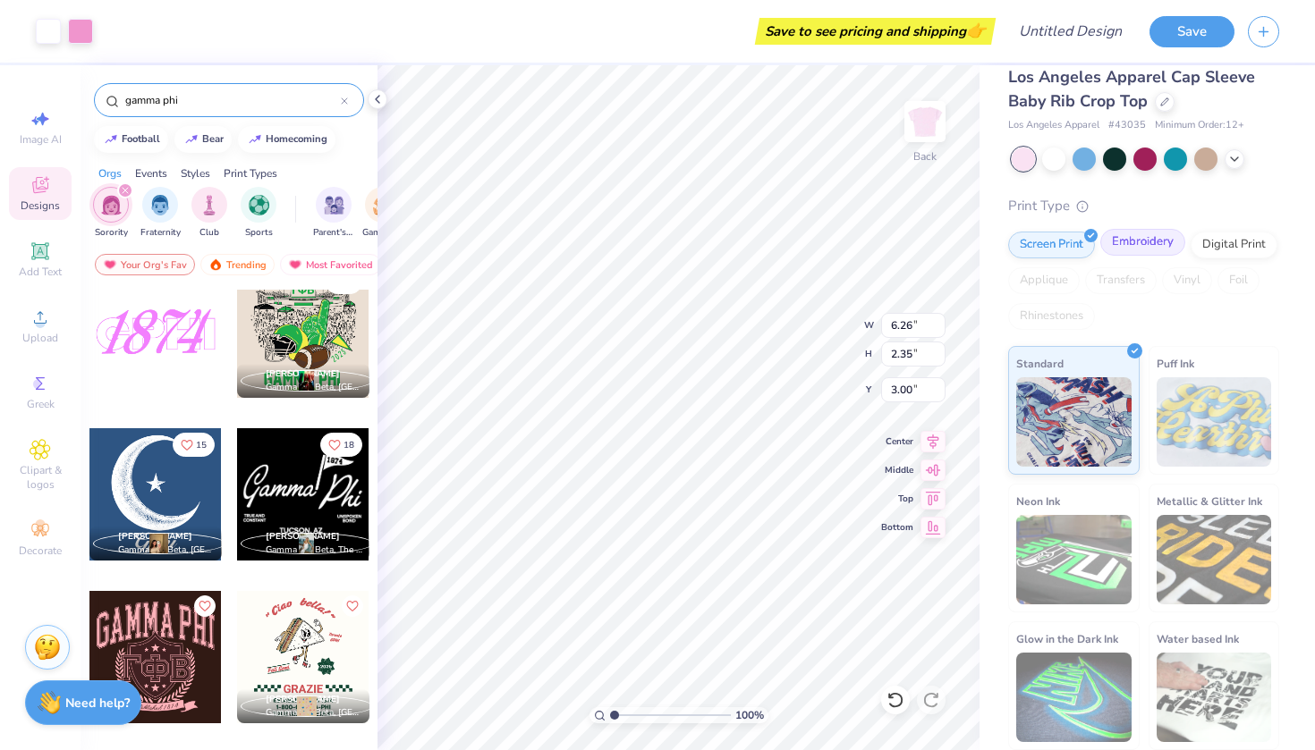
click at [1136, 244] on div "Embroidery" at bounding box center [1142, 242] width 85 height 27
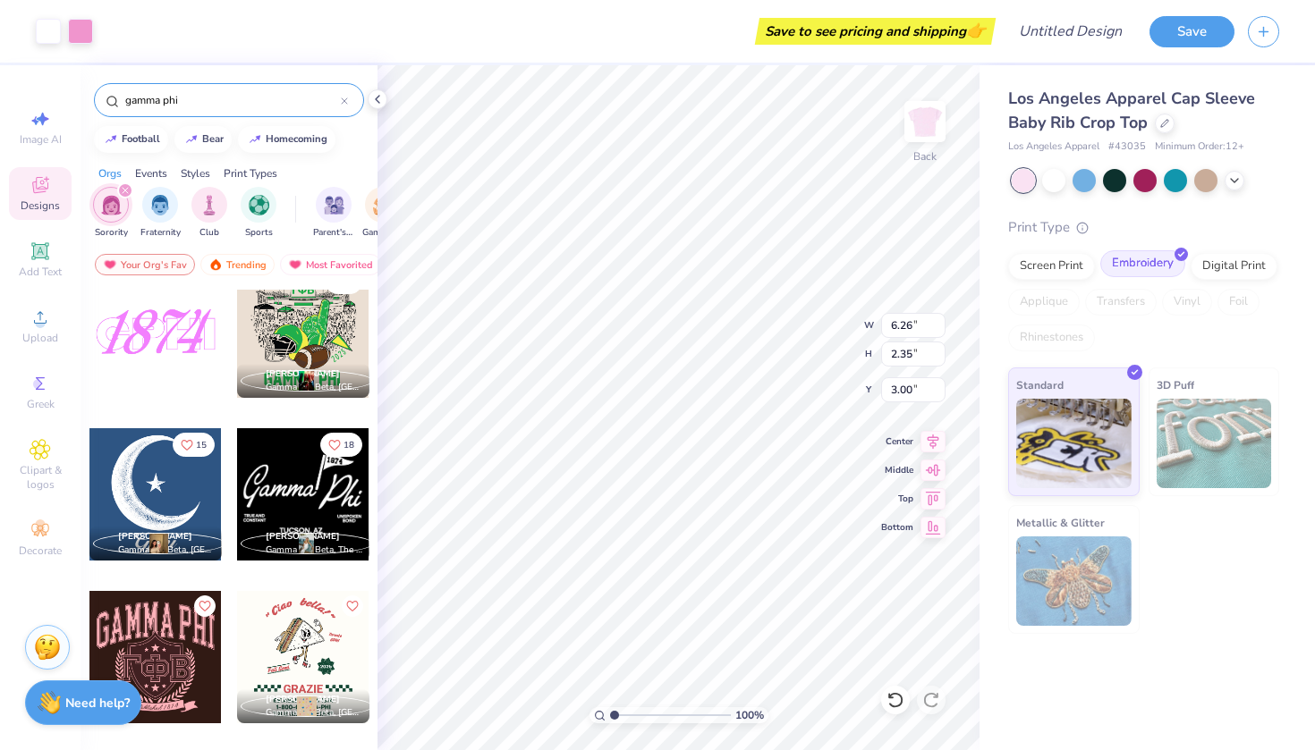
scroll to position [0, 0]
click at [1247, 275] on div "Digital Print" at bounding box center [1233, 263] width 87 height 27
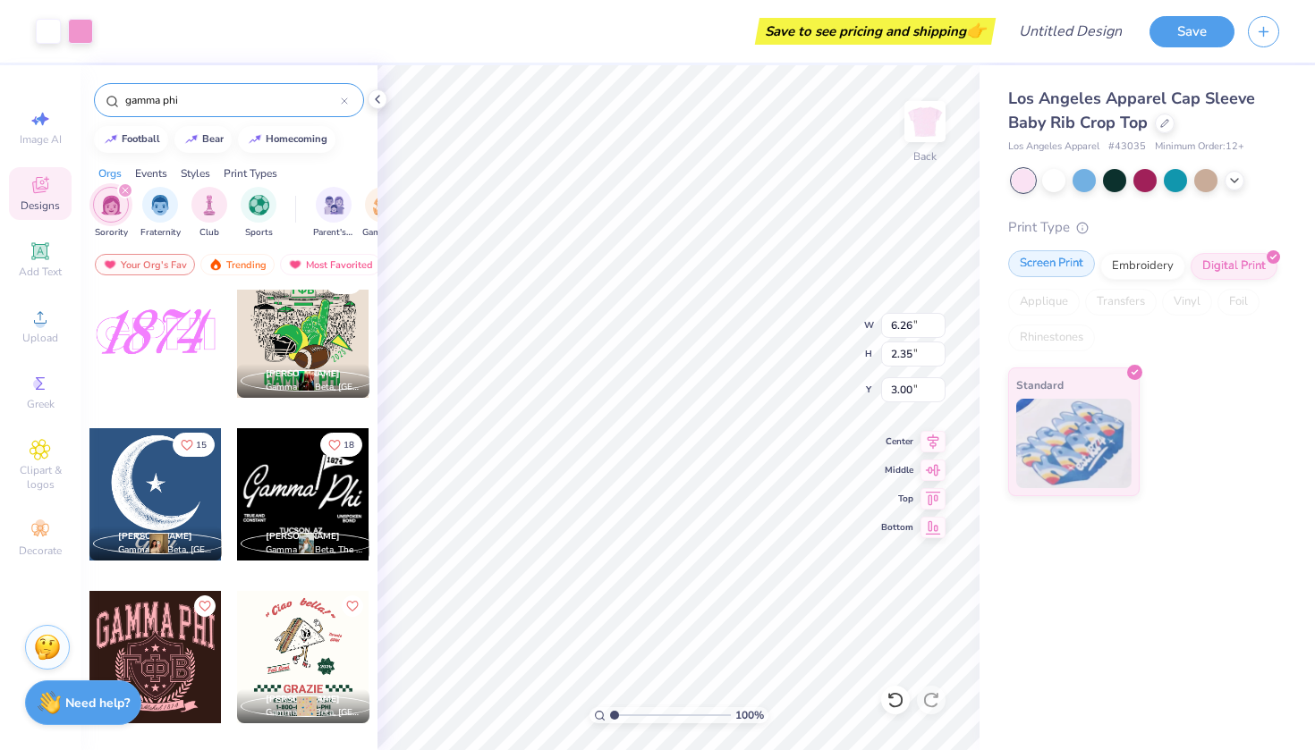
click at [1059, 254] on div "Screen Print" at bounding box center [1051, 263] width 87 height 27
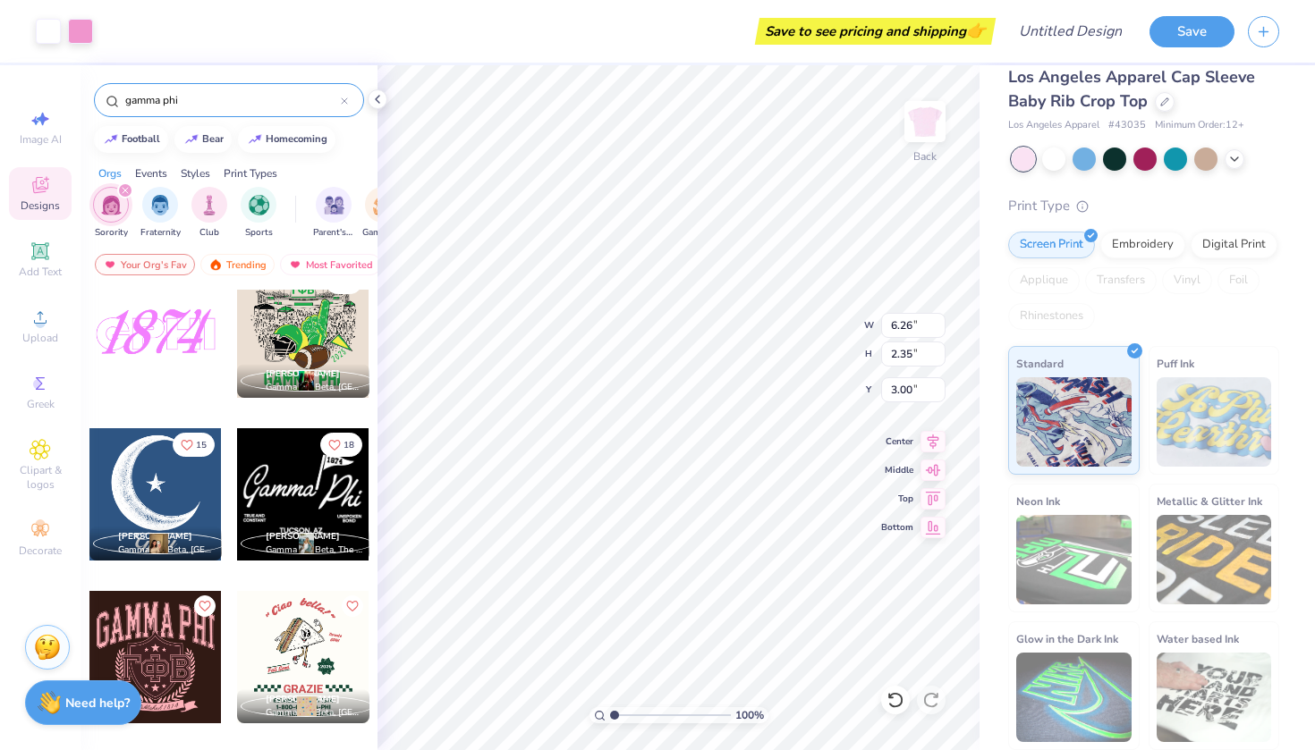
scroll to position [22, 0]
click at [1176, 245] on div "Embroidery" at bounding box center [1142, 242] width 85 height 27
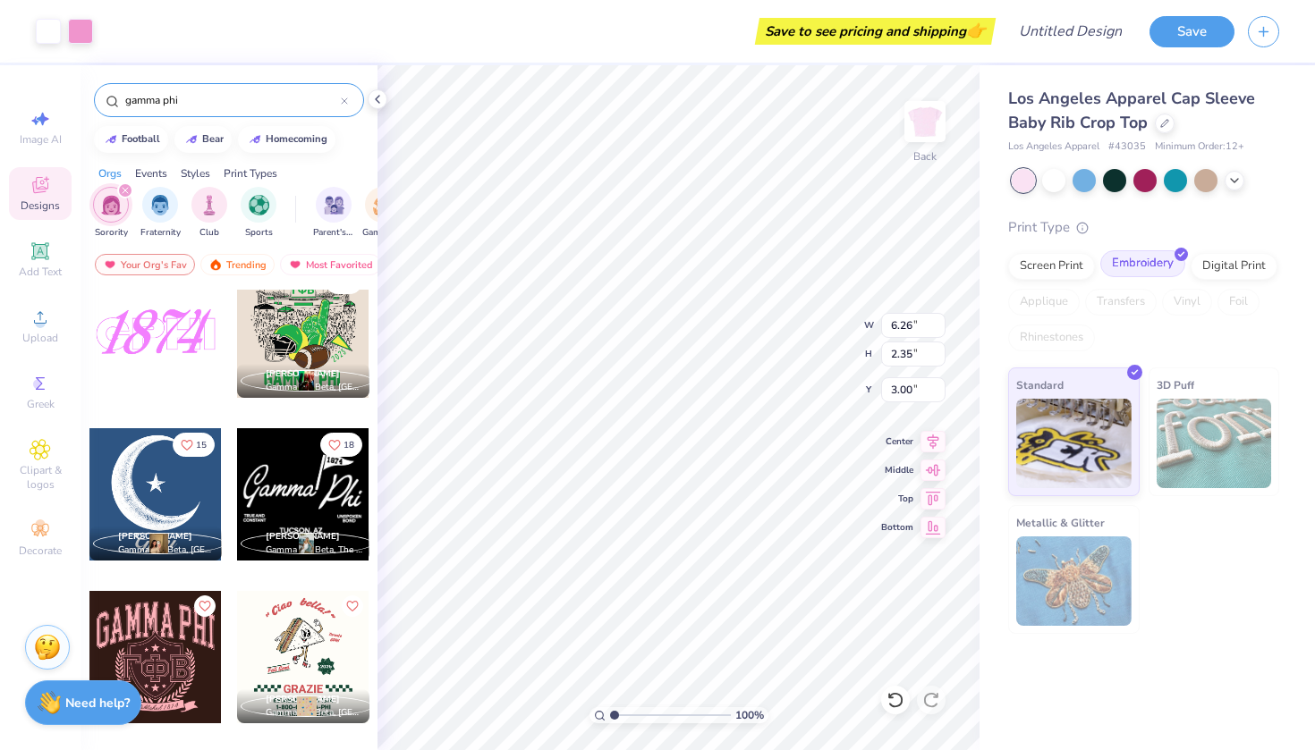
scroll to position [0, 0]
type input "5.72"
type input "2.55"
type input "8.61"
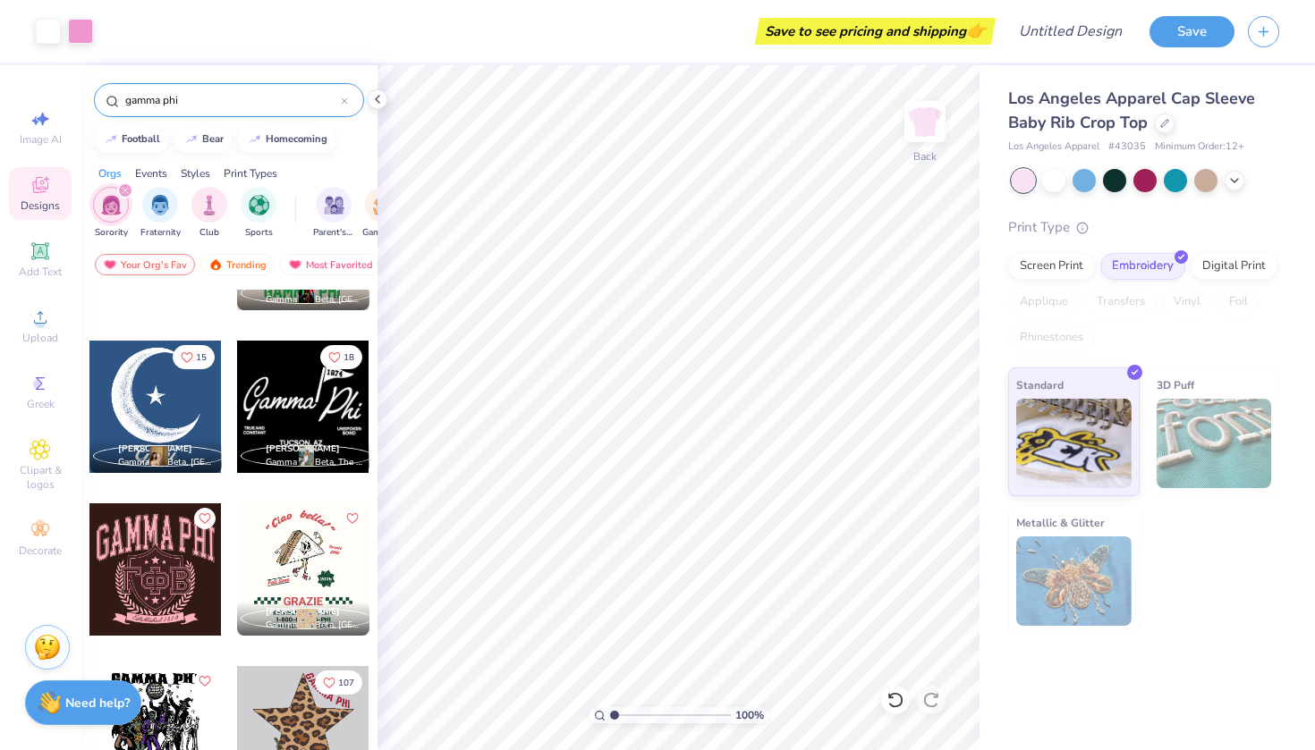
scroll to position [8256, 0]
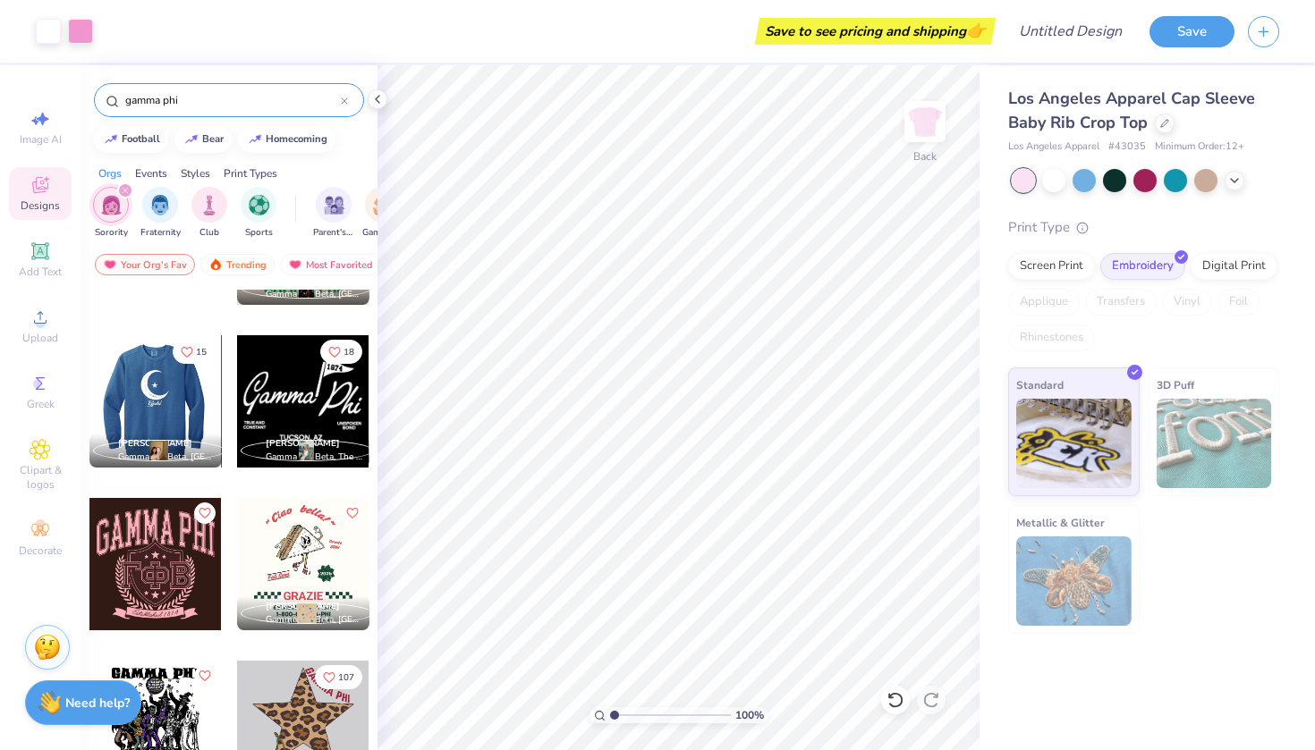
click at [291, 446] on div "18 [PERSON_NAME] Gamma Phi Beta, The [GEOGRAPHIC_DATA][US_STATE]" at bounding box center [303, 401] width 134 height 134
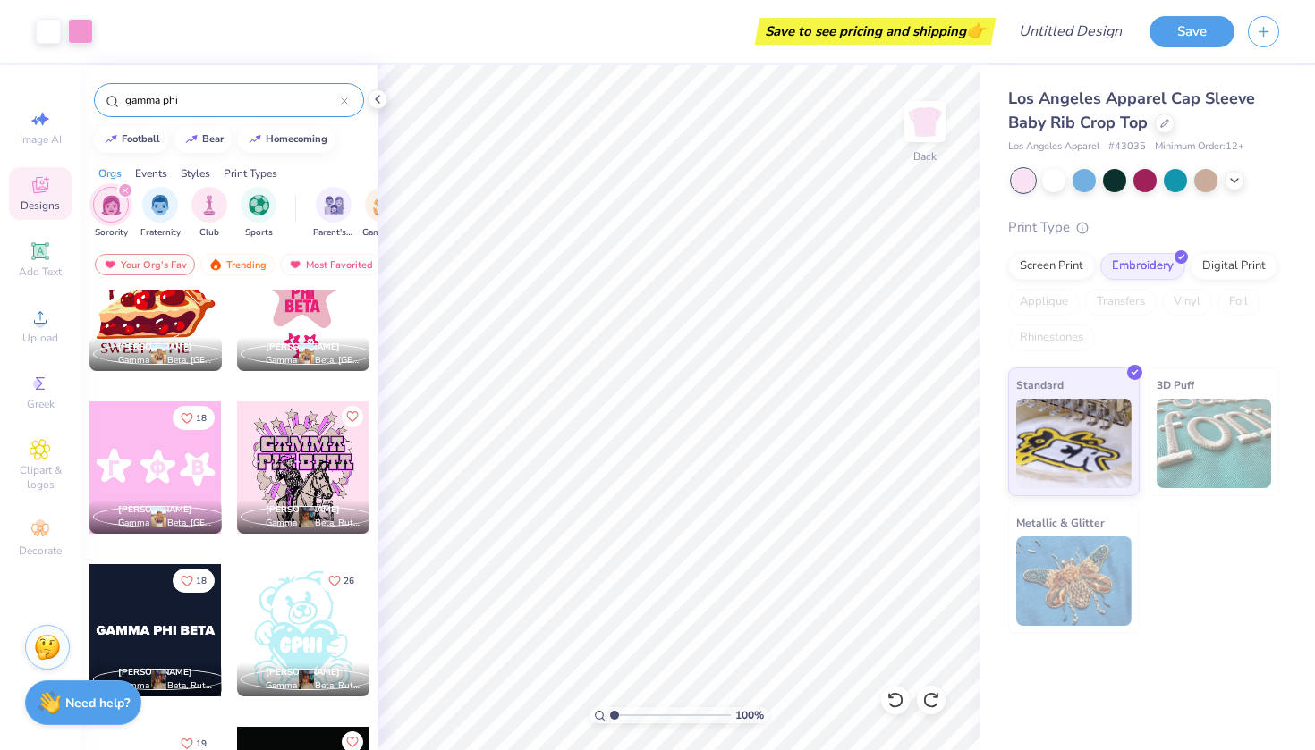
scroll to position [10148, 0]
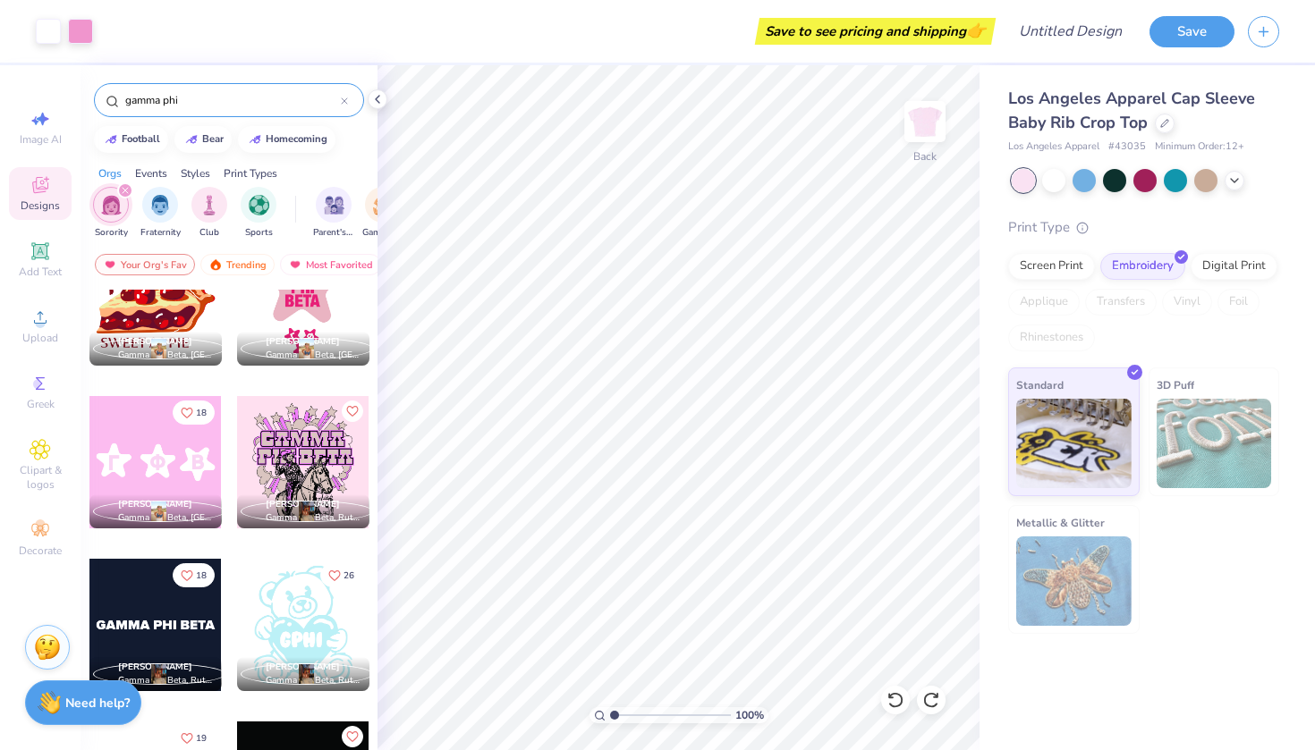
click at [179, 449] on div at bounding box center [155, 462] width 132 height 132
type input "6.26"
type input "2.35"
type input "6.01"
click at [1218, 265] on div "Digital Print" at bounding box center [1233, 263] width 87 height 27
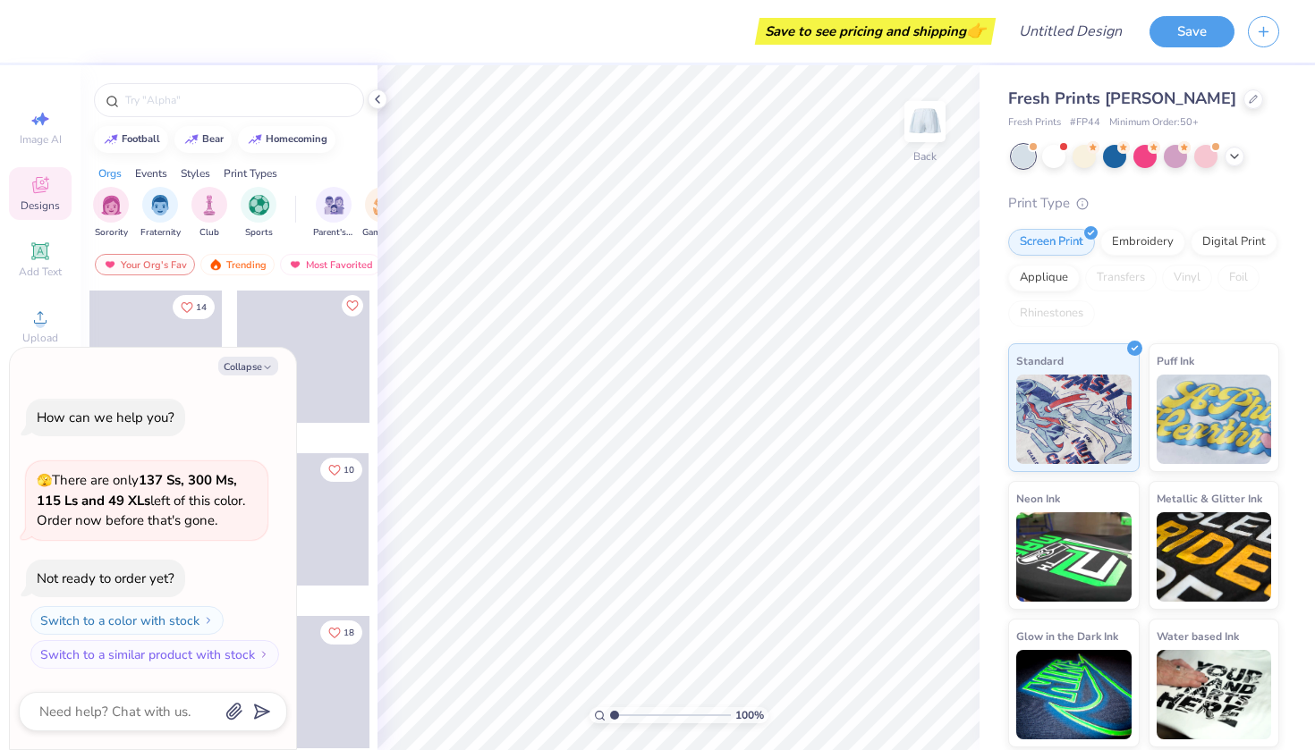
click at [253, 358] on div "Collapse How can we help you? 🫣 There are only 137 Ss, 300 Ms, 115 Ls and 49 XL…" at bounding box center [153, 549] width 286 height 402
click at [253, 362] on button "Collapse" at bounding box center [248, 366] width 60 height 19
type textarea "x"
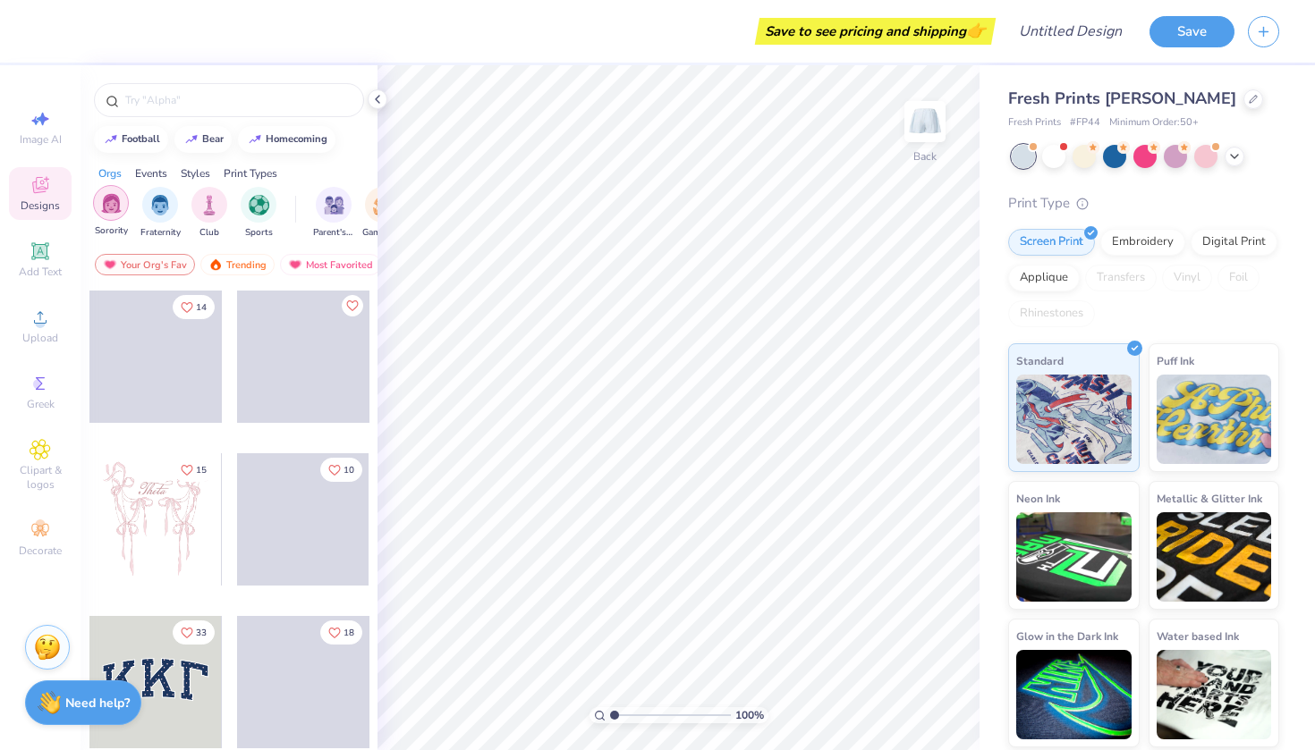
click at [111, 203] on img "filter for Sorority" at bounding box center [111, 203] width 21 height 21
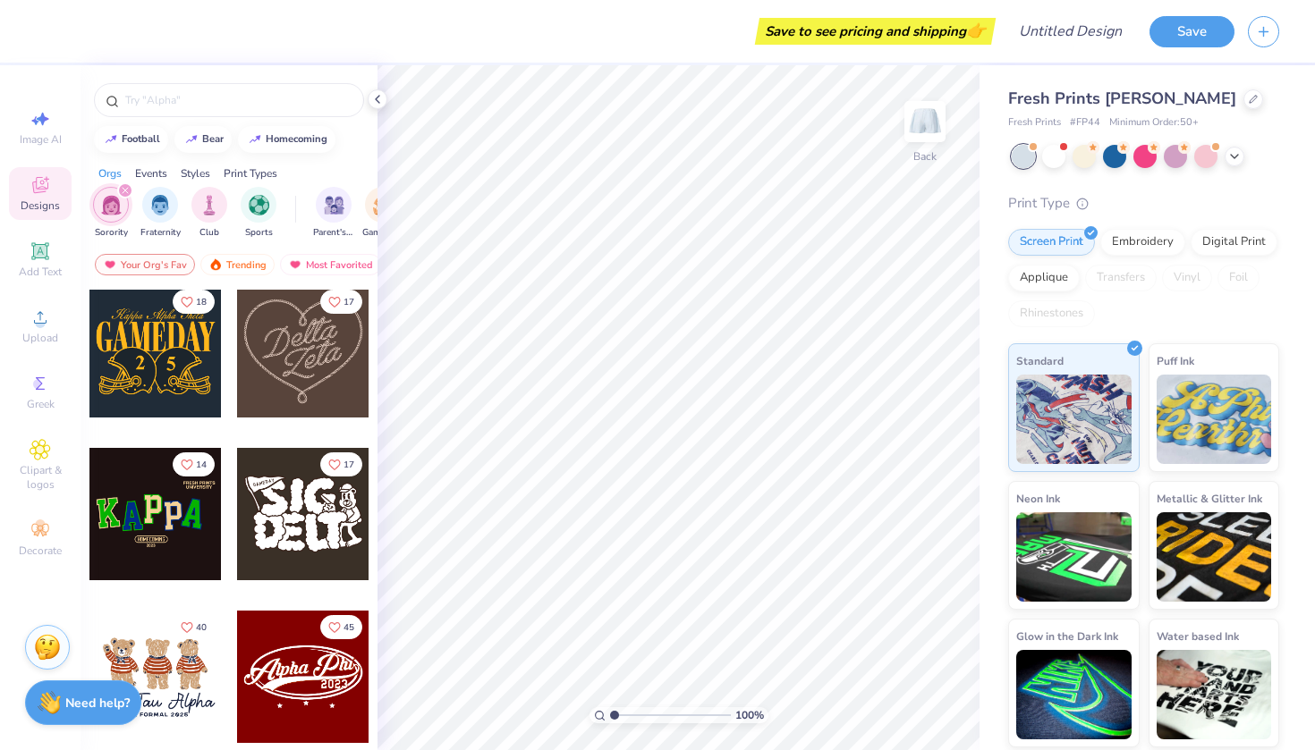
scroll to position [335, 0]
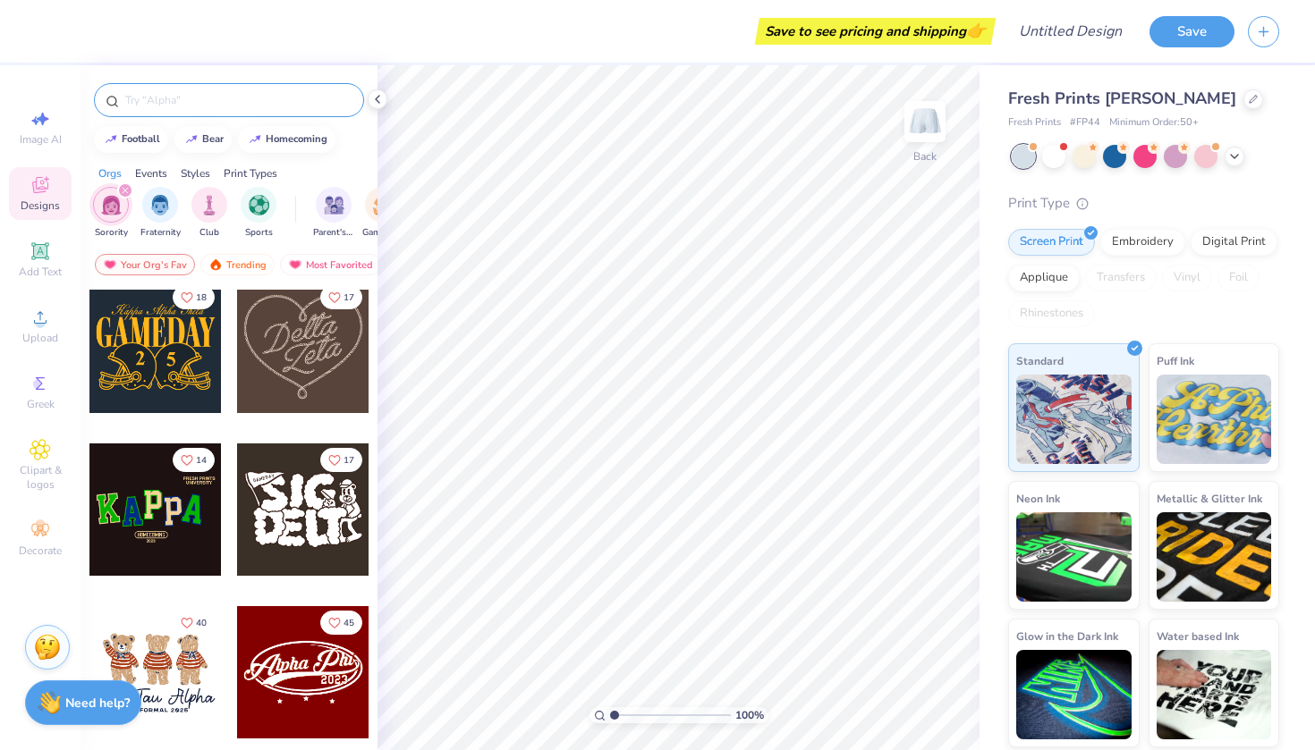
click at [137, 98] on input "text" at bounding box center [237, 100] width 229 height 18
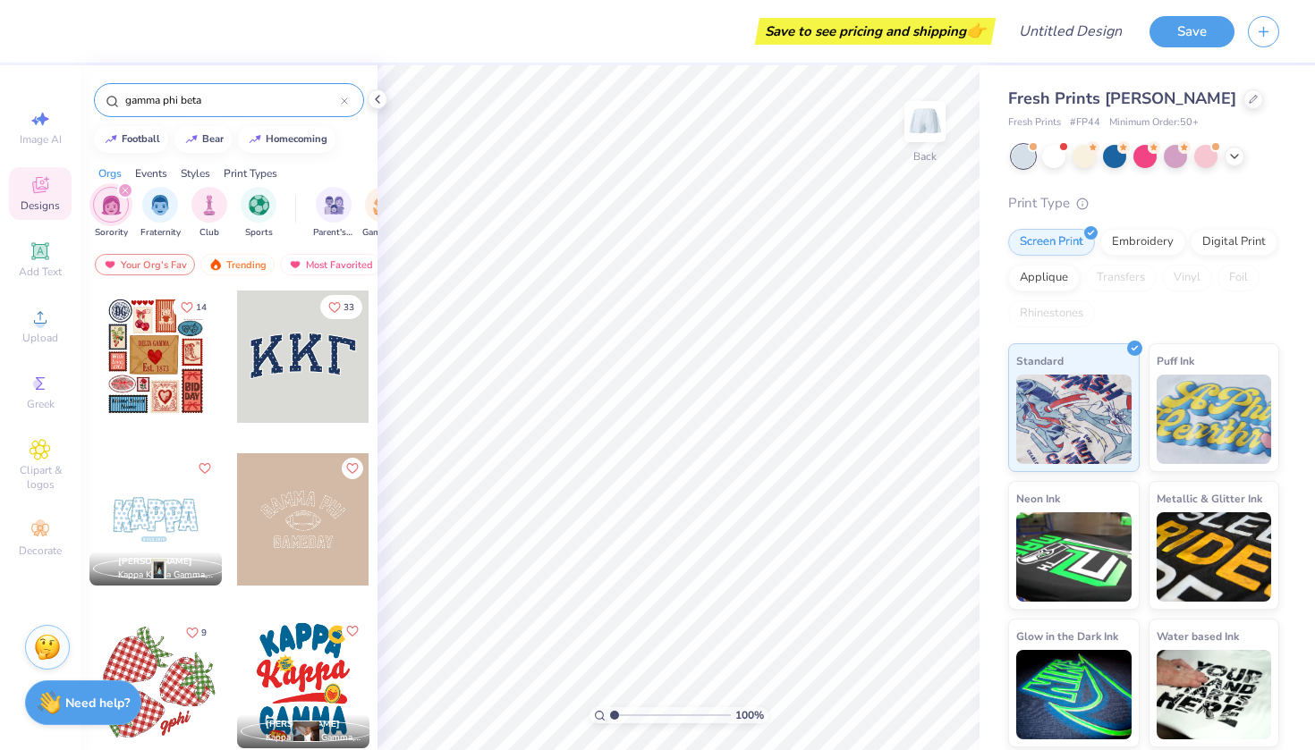
type input "gamma phi beta"
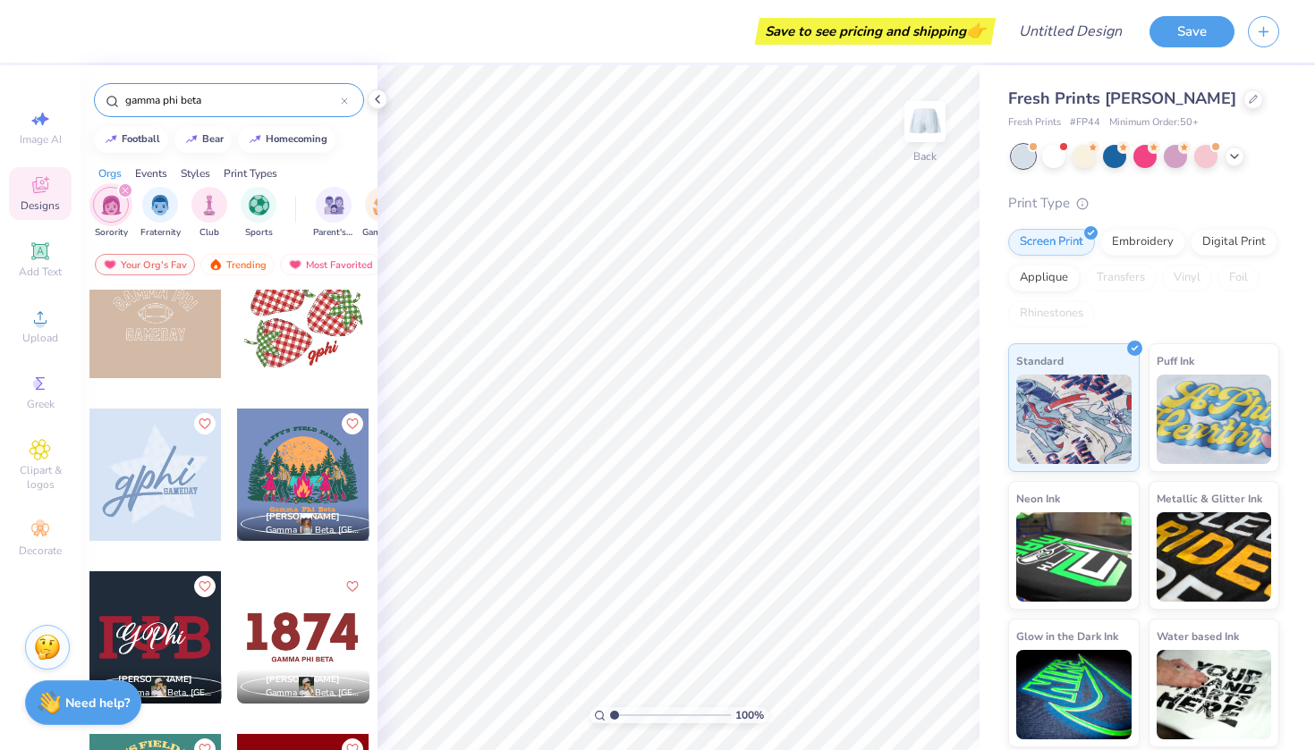
click at [229, 322] on div "9 Riley Todd Gamma Phi Beta, University of Georgia Jocelyn Chavkin Gamma Phi Be…" at bounding box center [228, 553] width 297 height 527
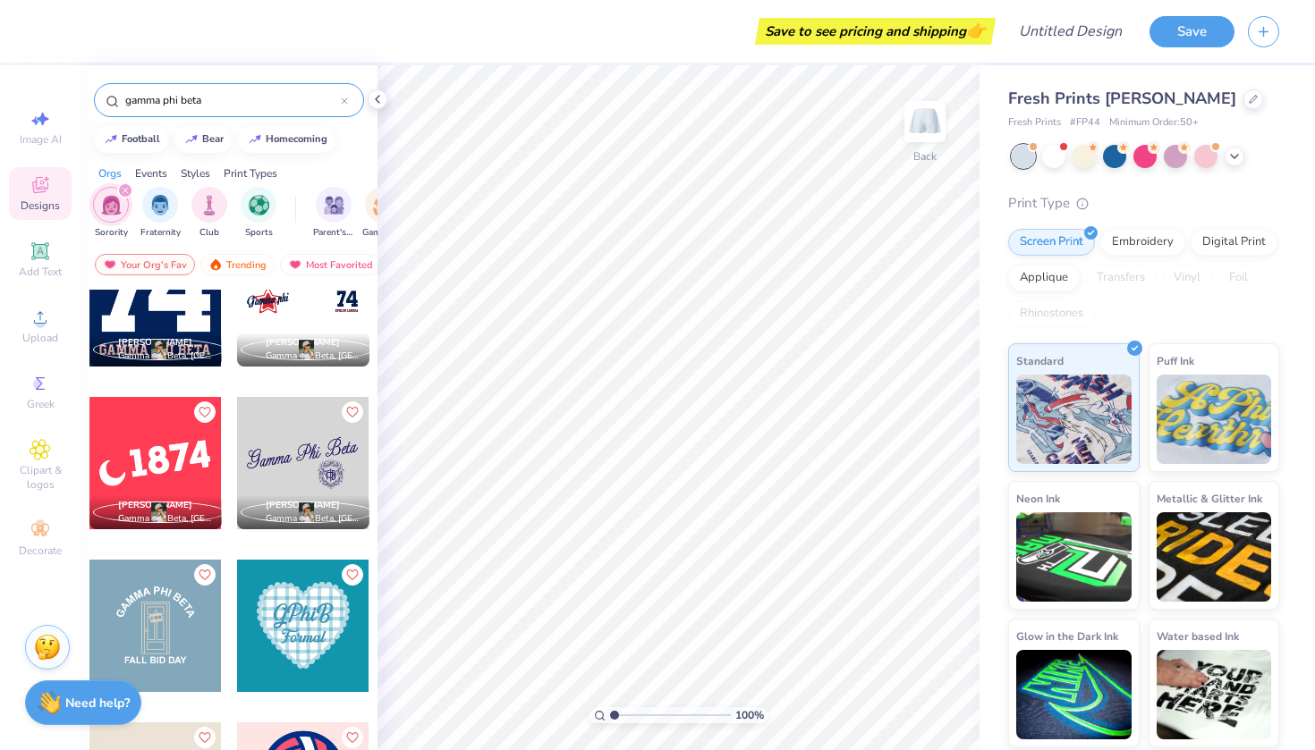
scroll to position [2209, 0]
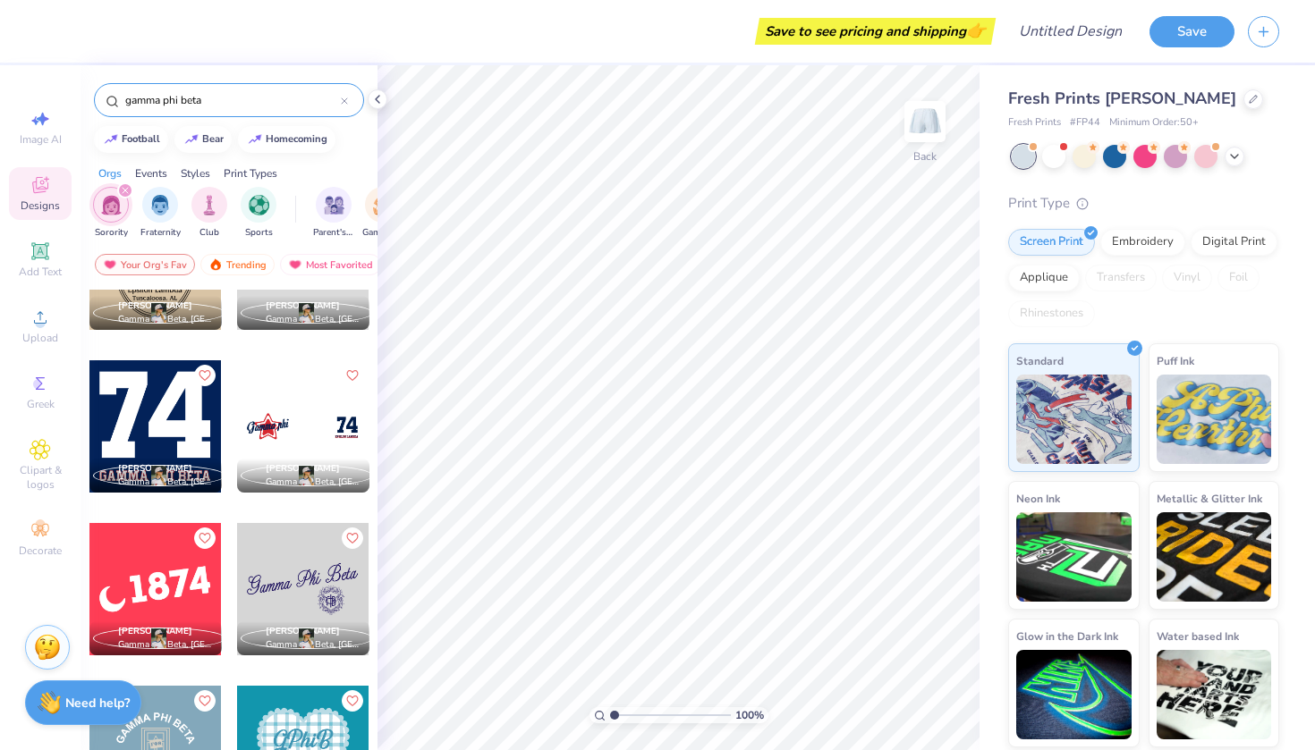
click at [153, 411] on div at bounding box center [155, 426] width 132 height 132
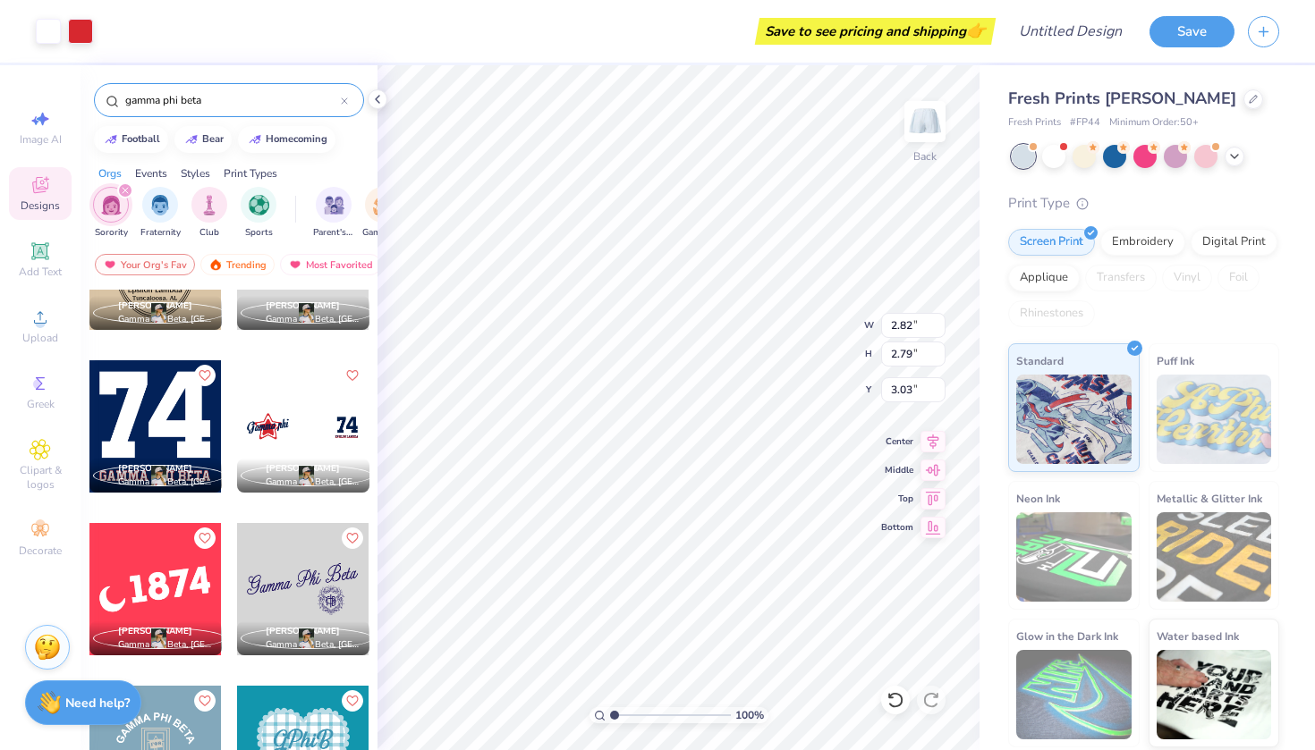
type input "2.82"
type input "2.79"
click at [920, 479] on div "100 % Back W 2.82 2.82 " H 2.79 2.79 " Y 3.03 3.03 " Center Middle Top Bottom" at bounding box center [678, 407] width 602 height 685
type input "5.38"
click at [884, 494] on div "100 % Back W 2.82 2.82 " H 2.79 2.79 " Y 5.38 5.38 " Center Middle Top Bottom" at bounding box center [678, 407] width 602 height 685
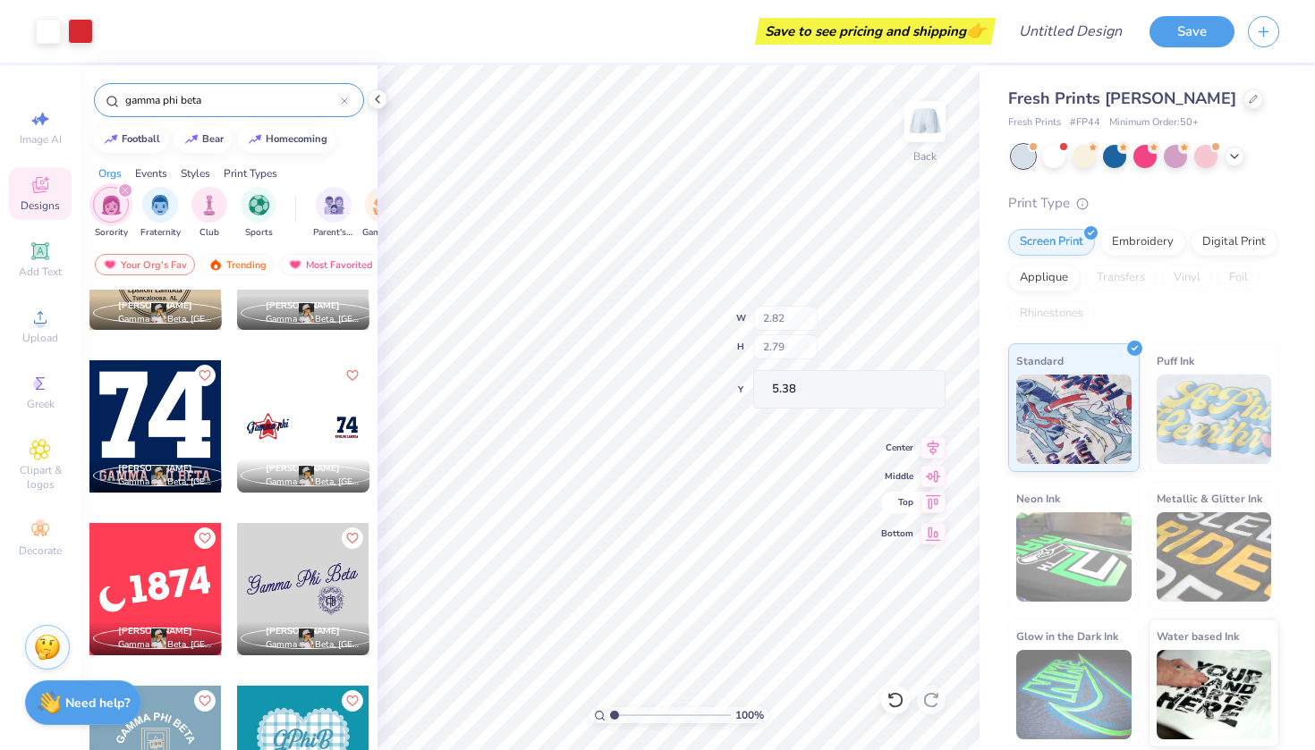
type input "5.04"
